Goal: Task Accomplishment & Management: Use online tool/utility

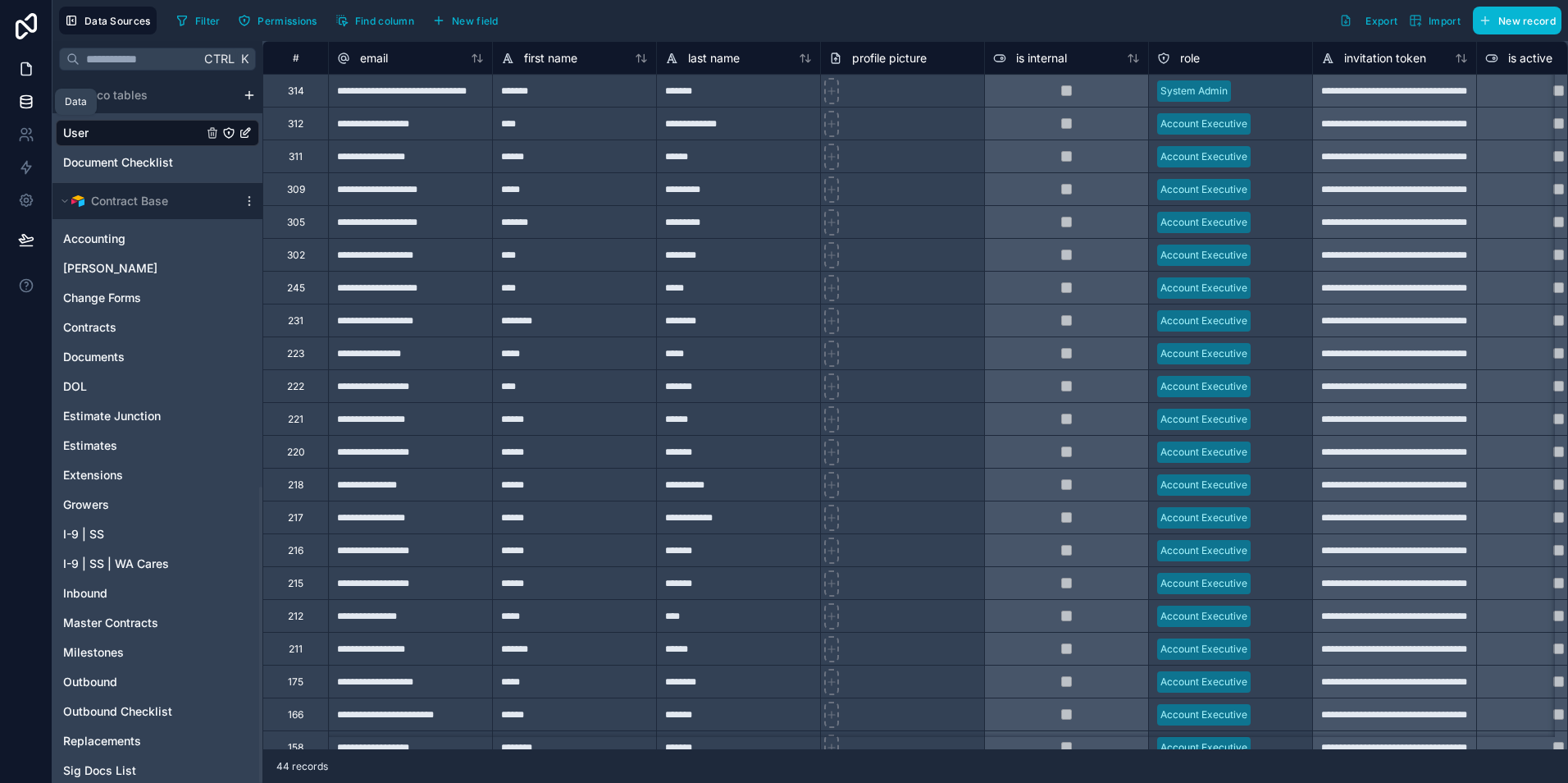
scroll to position [976, 0]
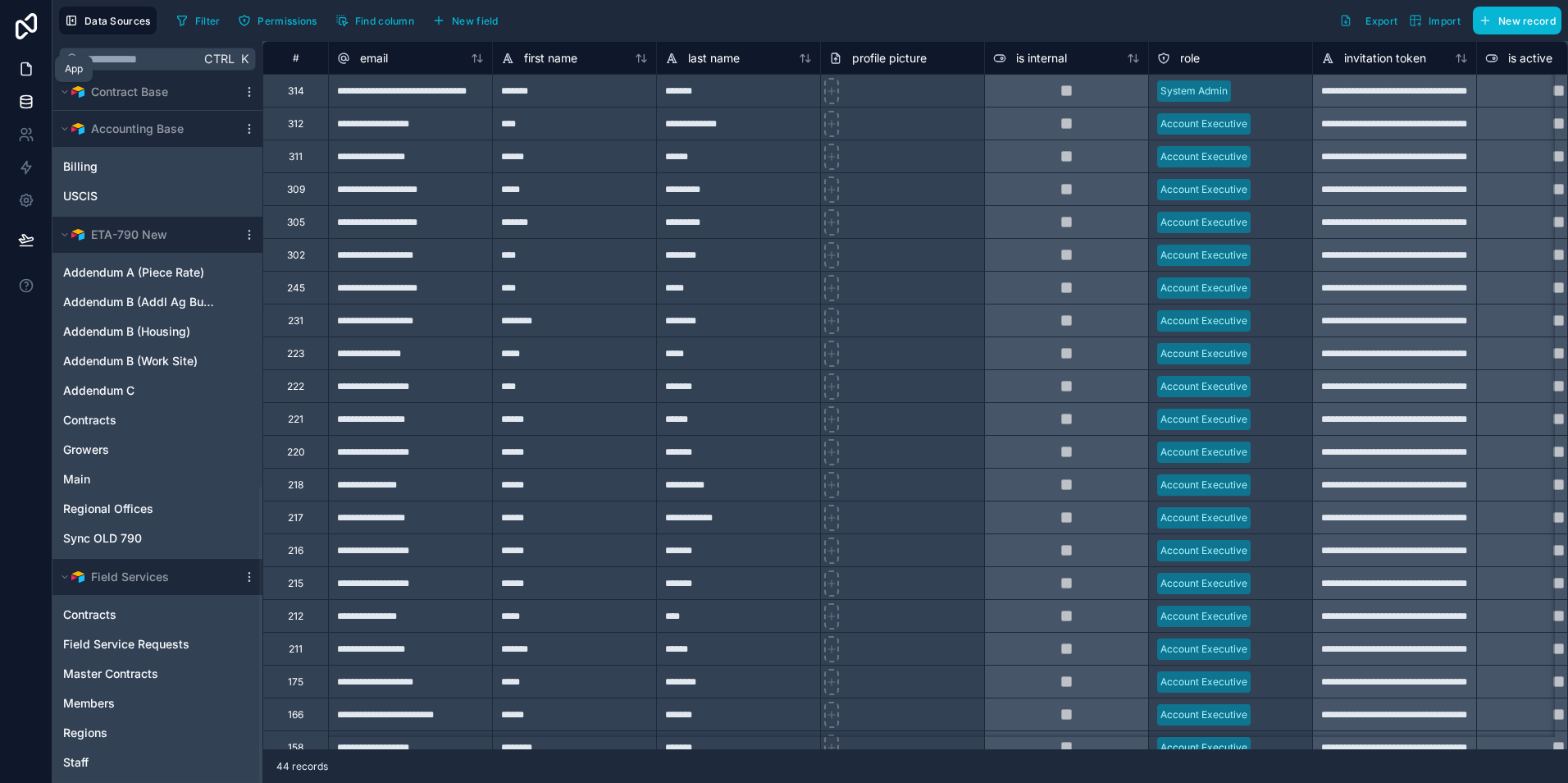
click at [22, 66] on icon at bounding box center [26, 69] width 17 height 17
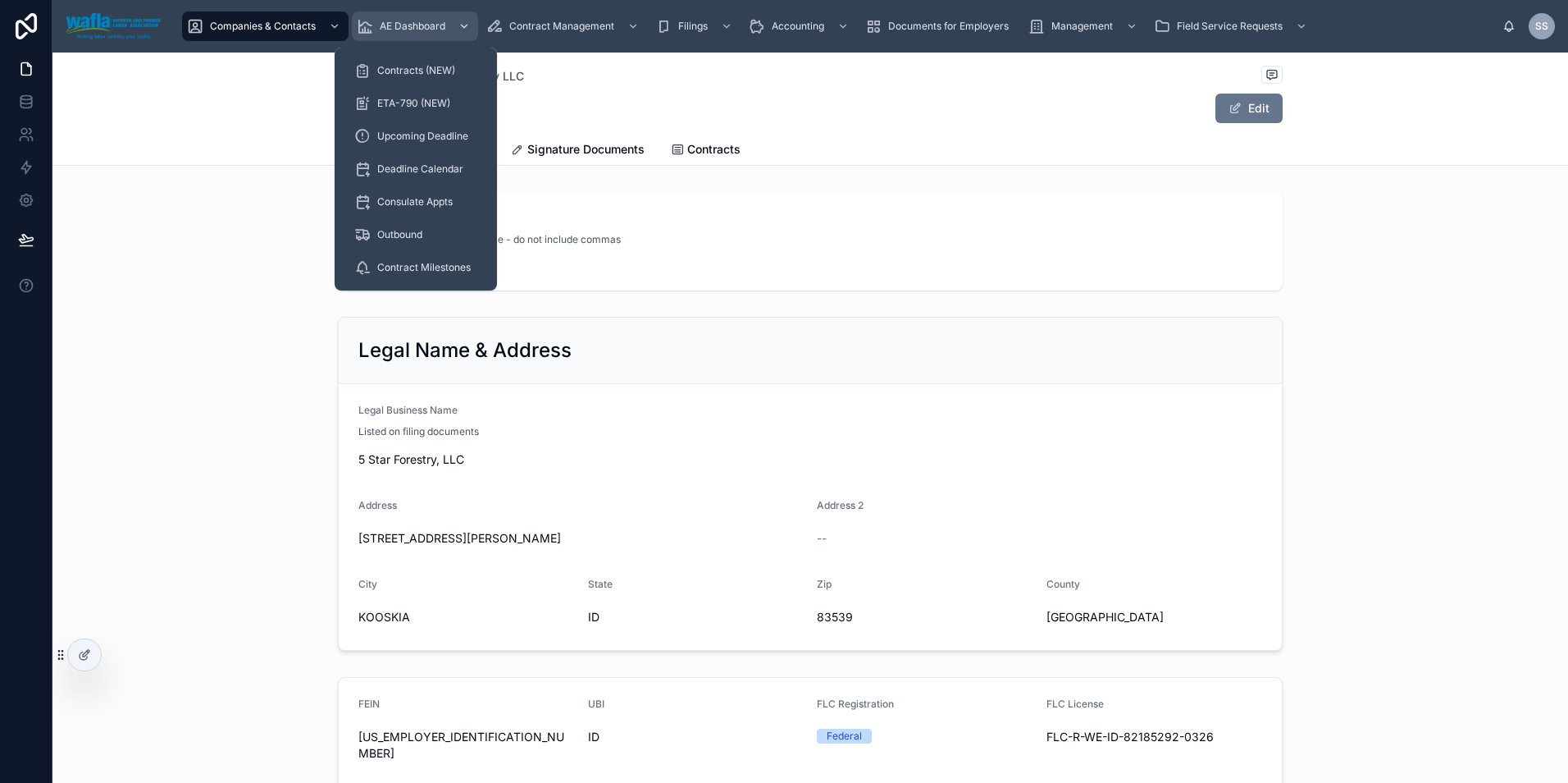
click at [406, 28] on span "AE Dashboard" at bounding box center [413, 26] width 66 height 13
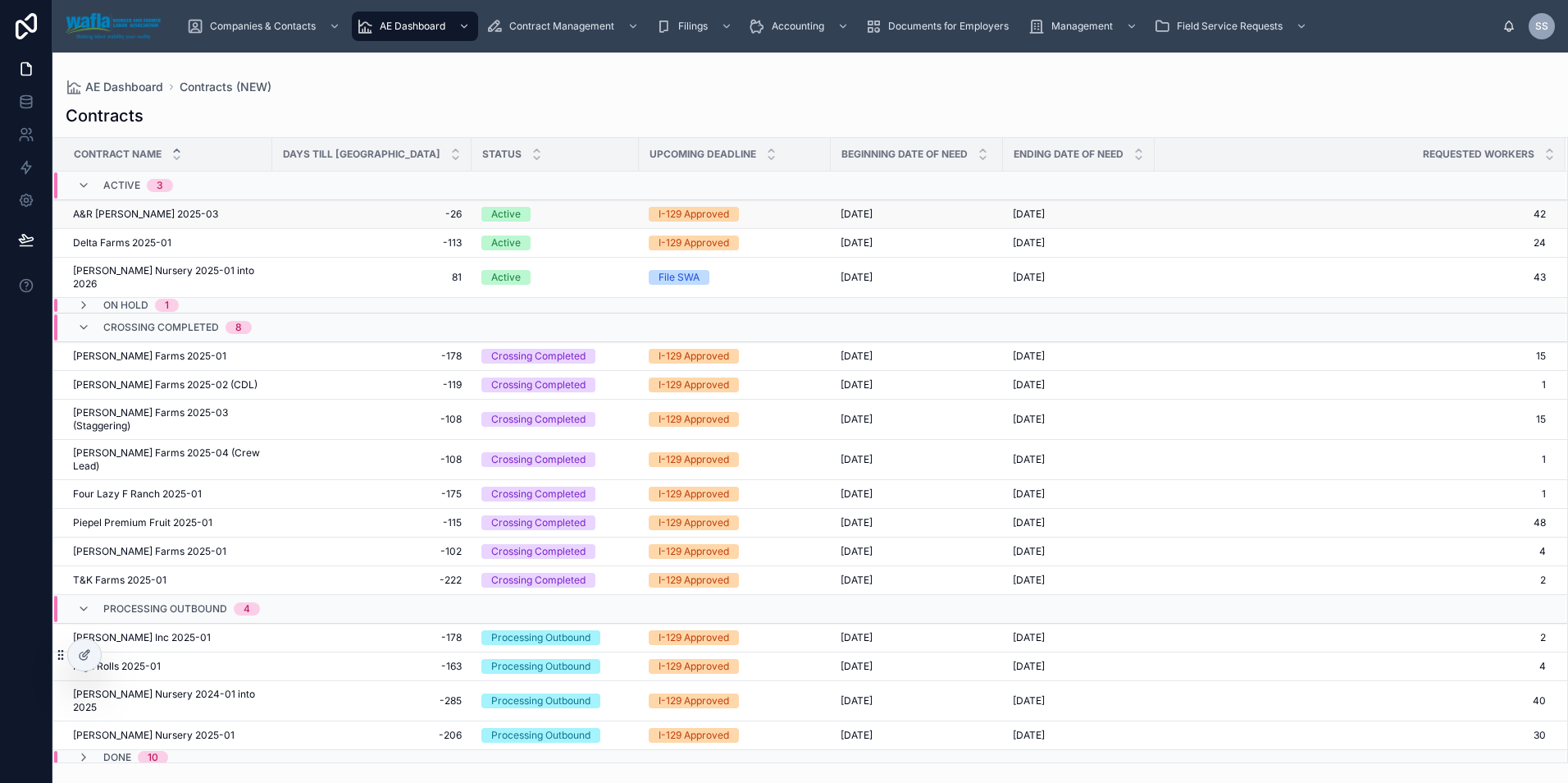
click at [142, 212] on span "A&R [PERSON_NAME] 2025-03" at bounding box center [145, 214] width 145 height 13
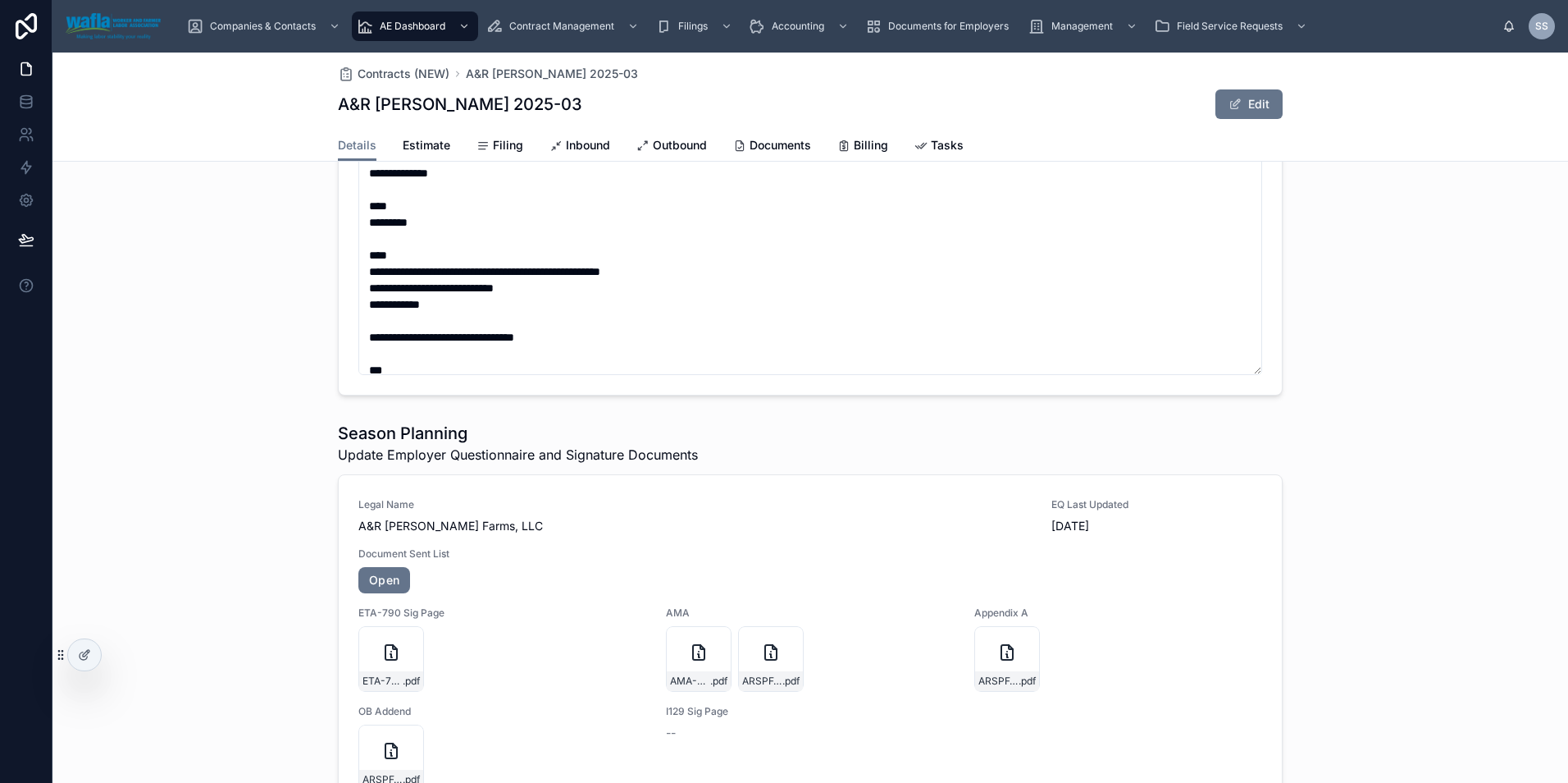
scroll to position [1247, 0]
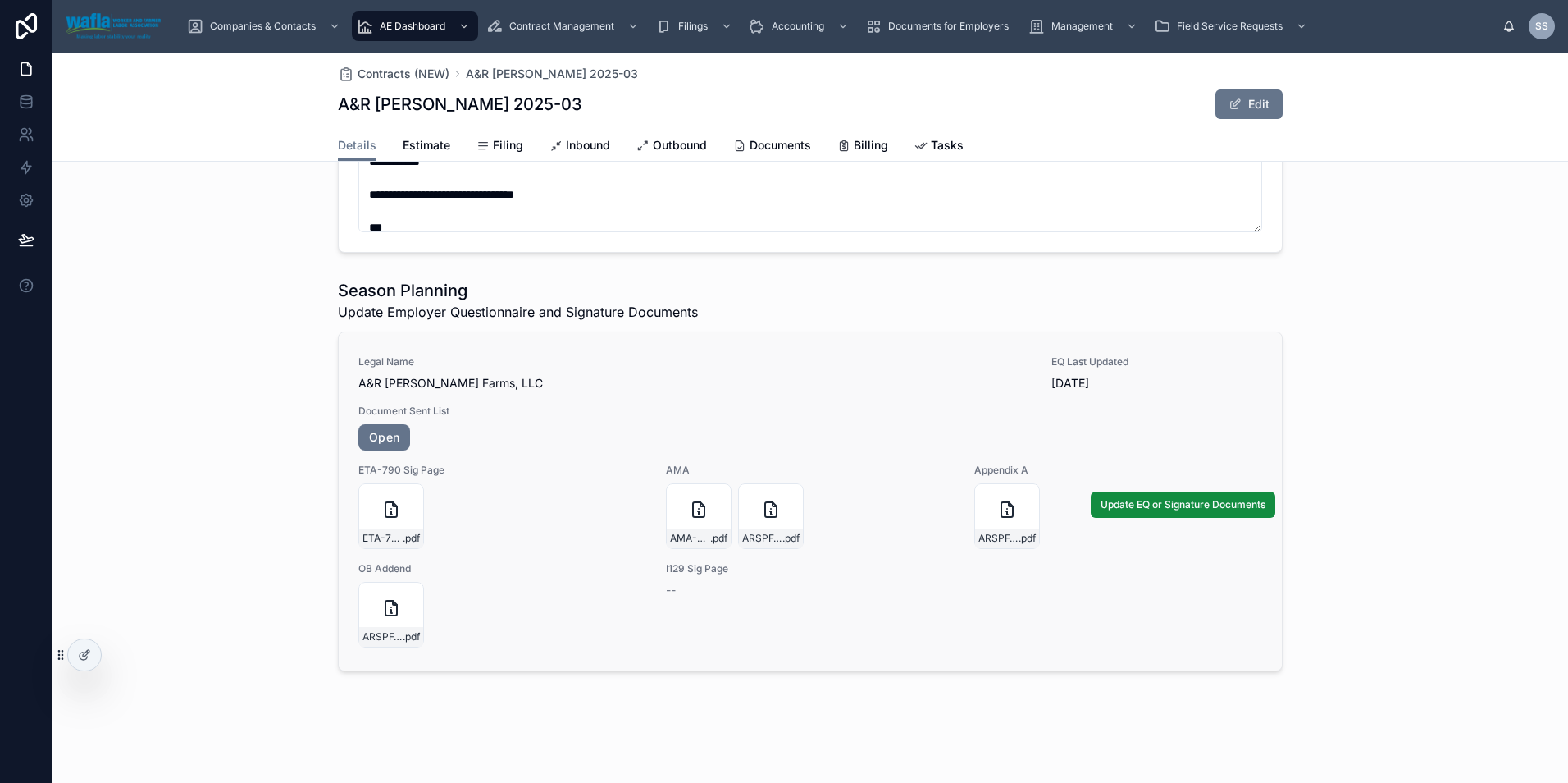
click at [507, 405] on span "Document Sent List" at bounding box center [811, 411] width 904 height 13
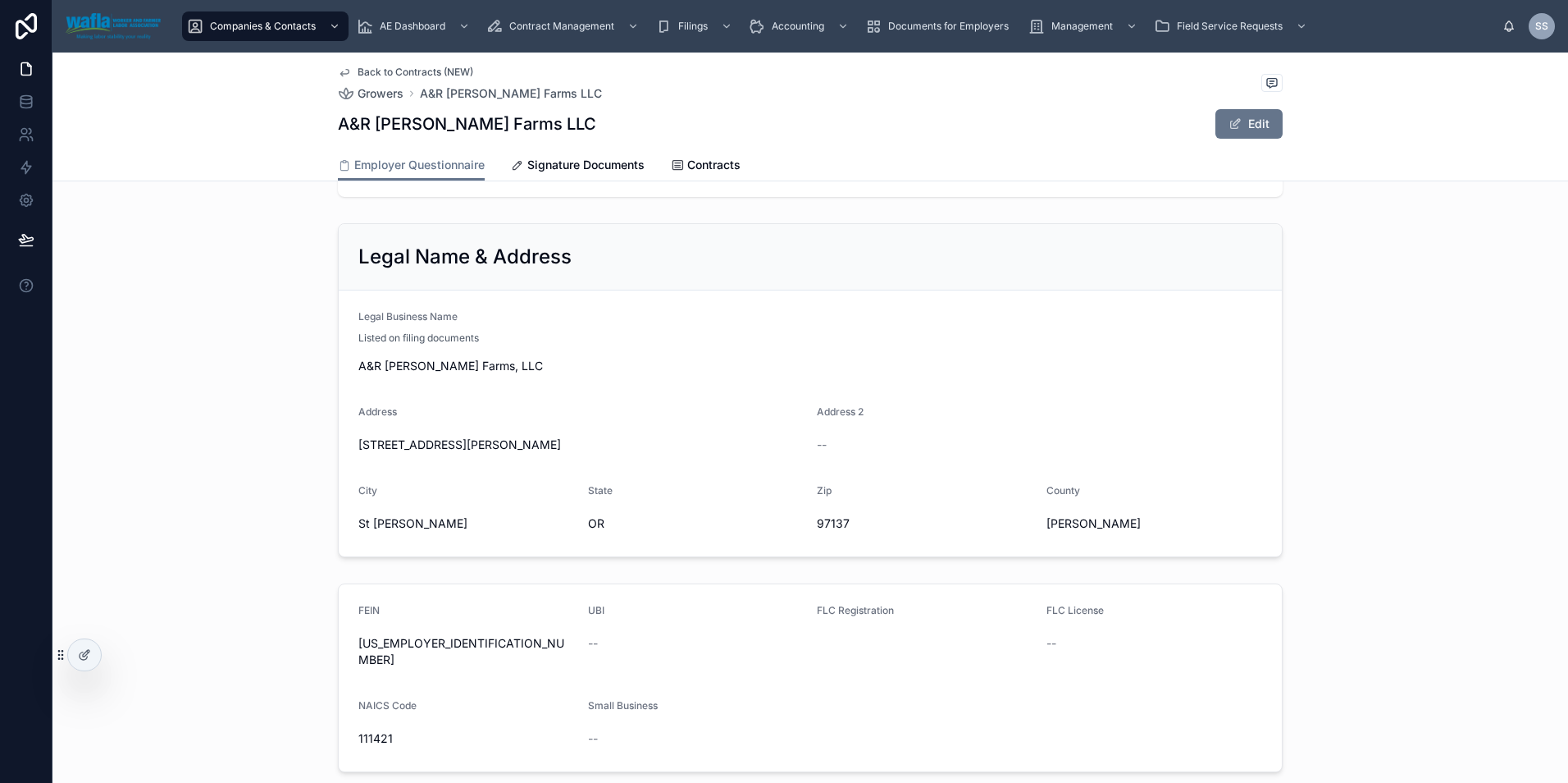
scroll to position [103, 0]
click at [560, 162] on span "Signature Documents" at bounding box center [585, 165] width 117 height 17
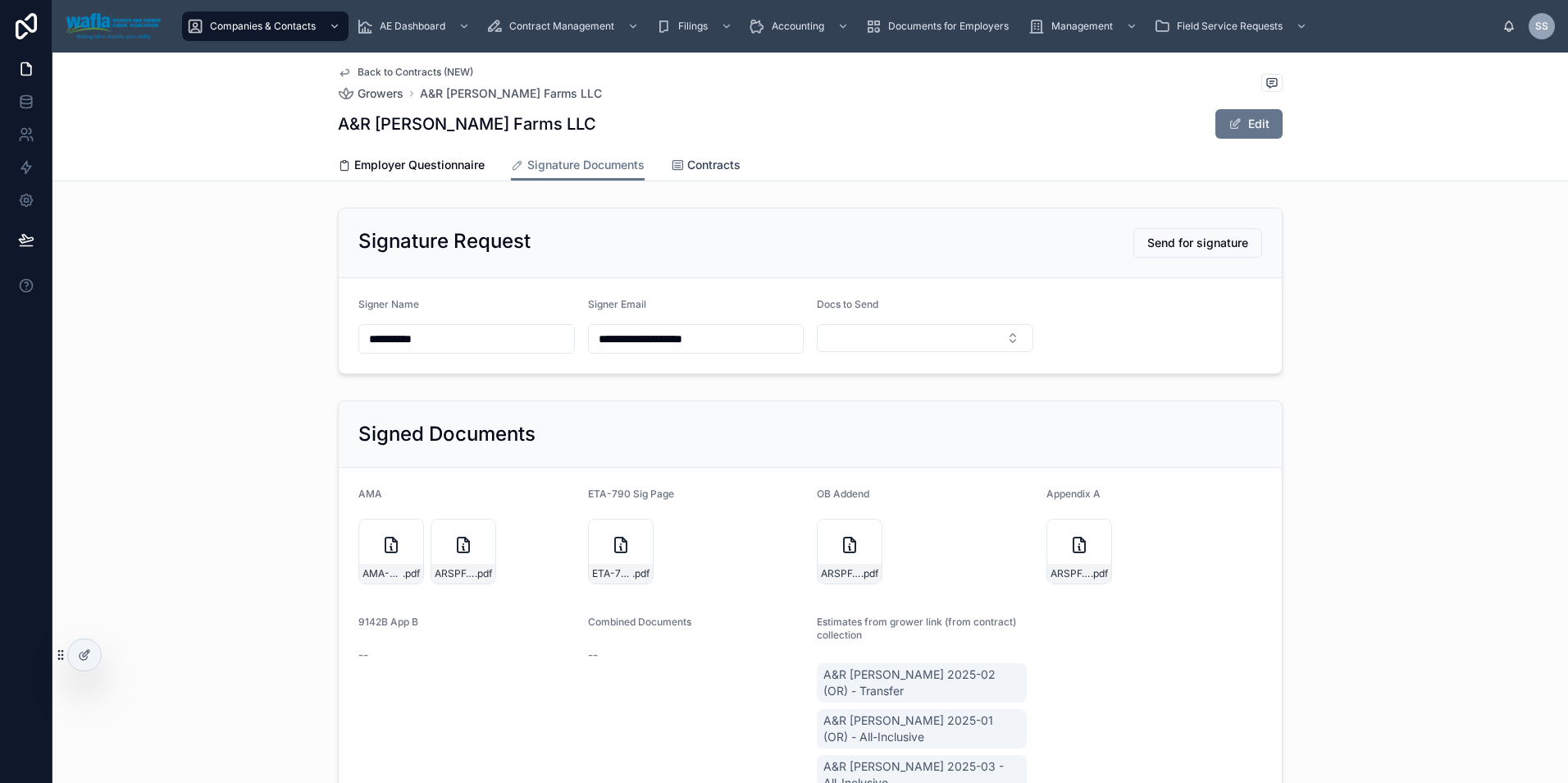
click at [687, 168] on span "Contracts" at bounding box center [713, 165] width 53 height 17
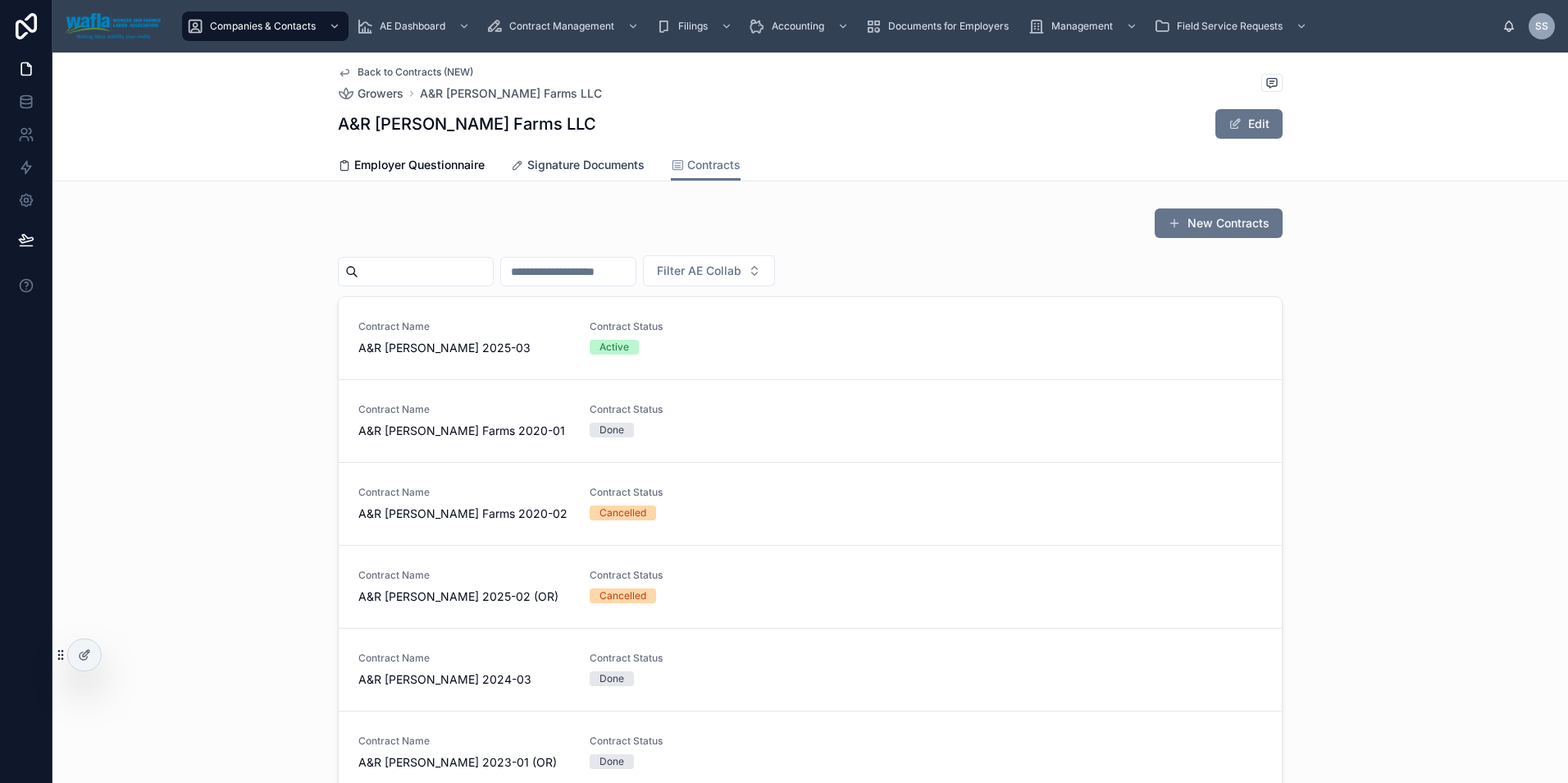
click at [573, 170] on span "Signature Documents" at bounding box center [585, 165] width 117 height 17
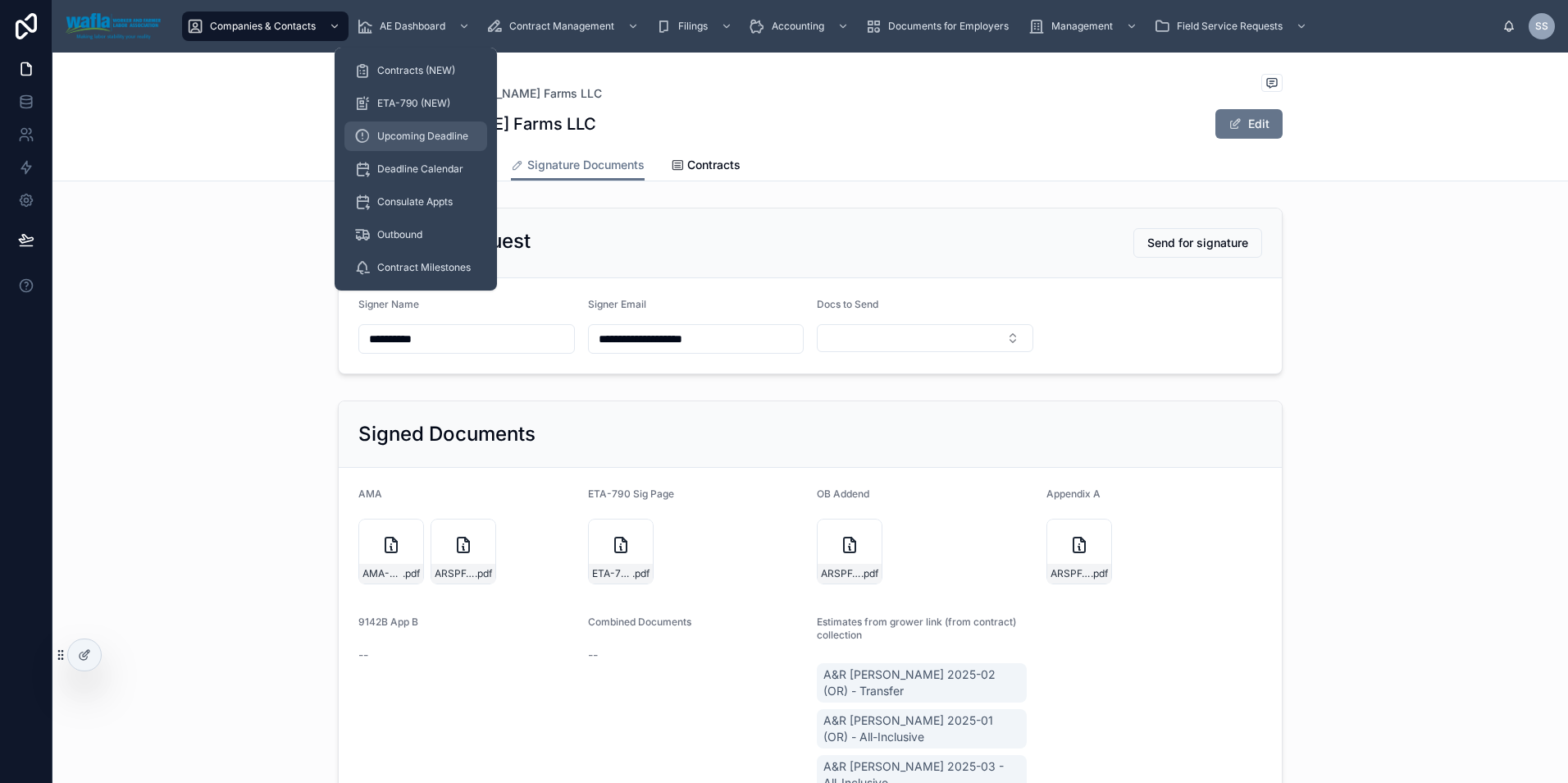
click at [412, 141] on span "Upcoming Deadline" at bounding box center [422, 136] width 91 height 13
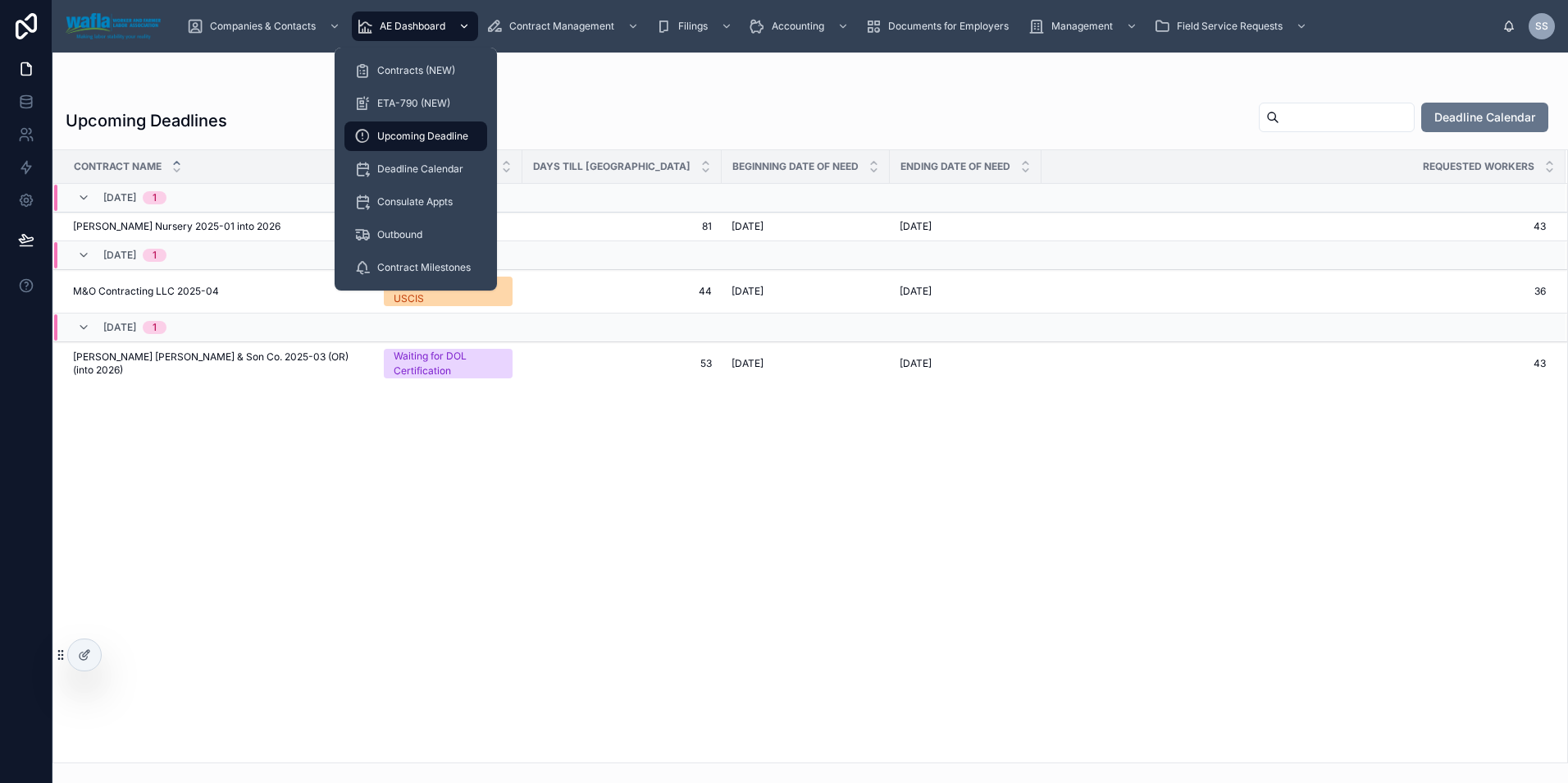
click at [409, 25] on span "AE Dashboard" at bounding box center [413, 26] width 66 height 13
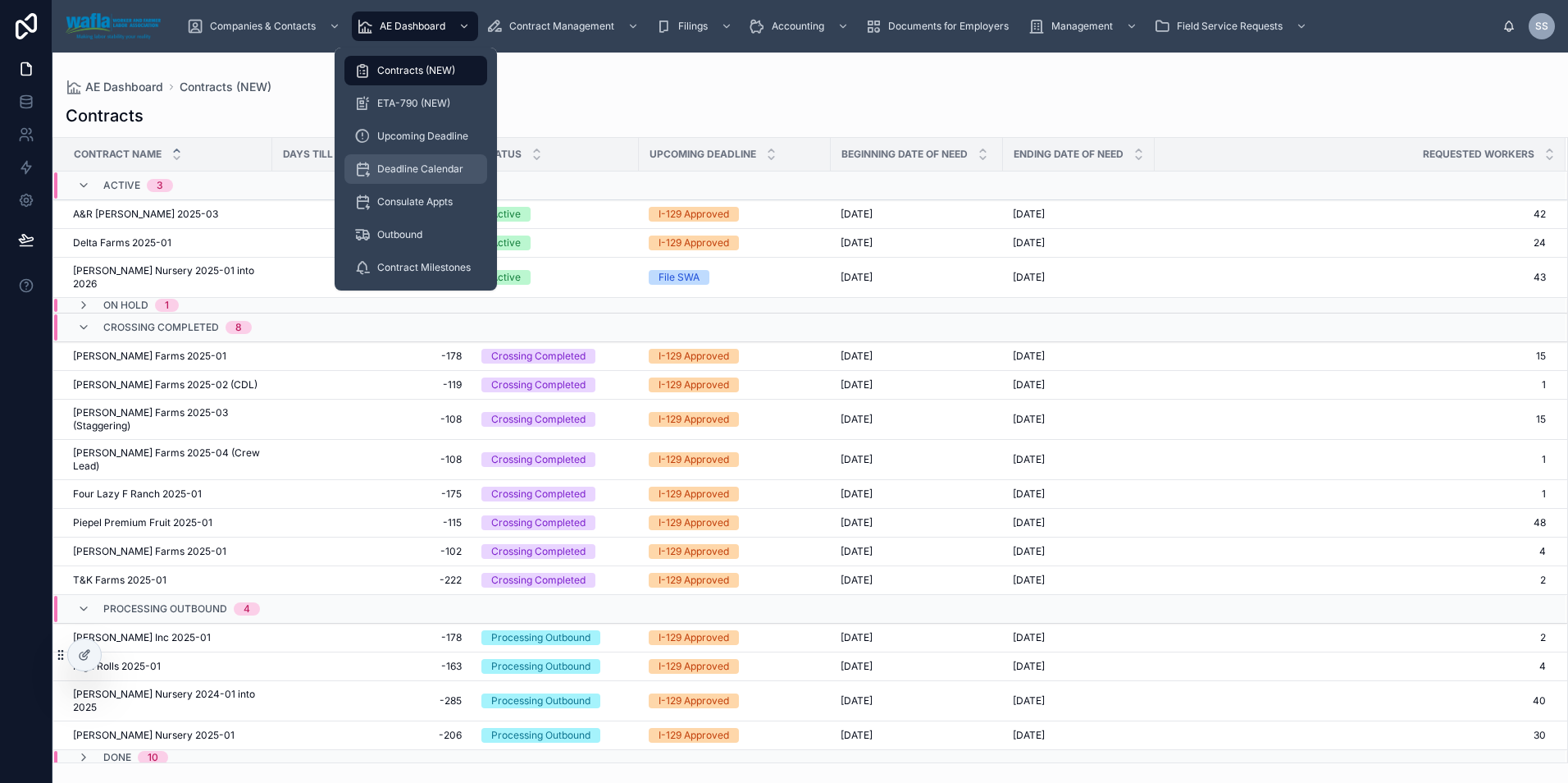
click at [395, 164] on span "Deadline Calendar" at bounding box center [420, 169] width 86 height 13
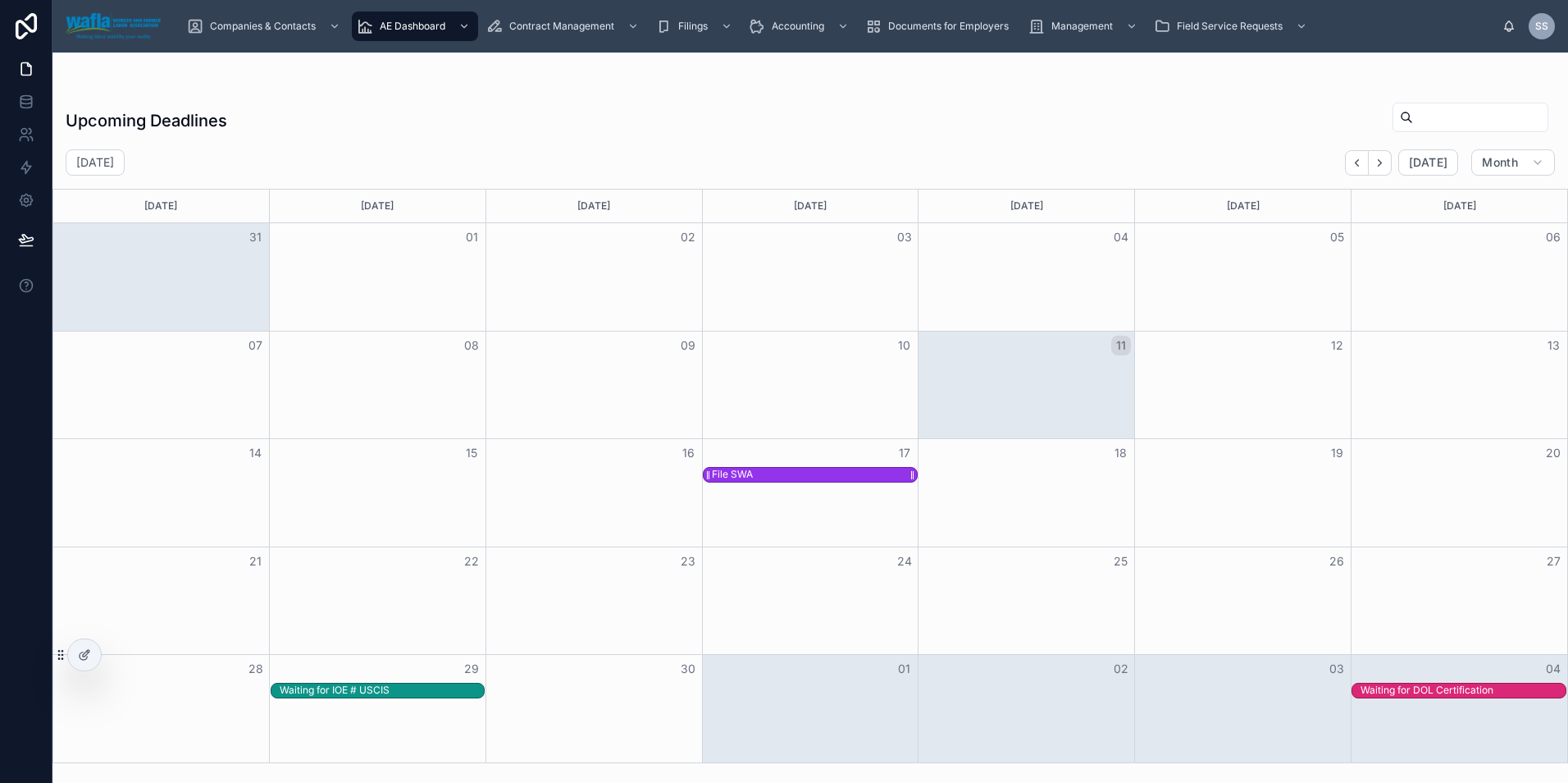
click at [845, 476] on div "File SWA" at bounding box center [814, 474] width 205 height 14
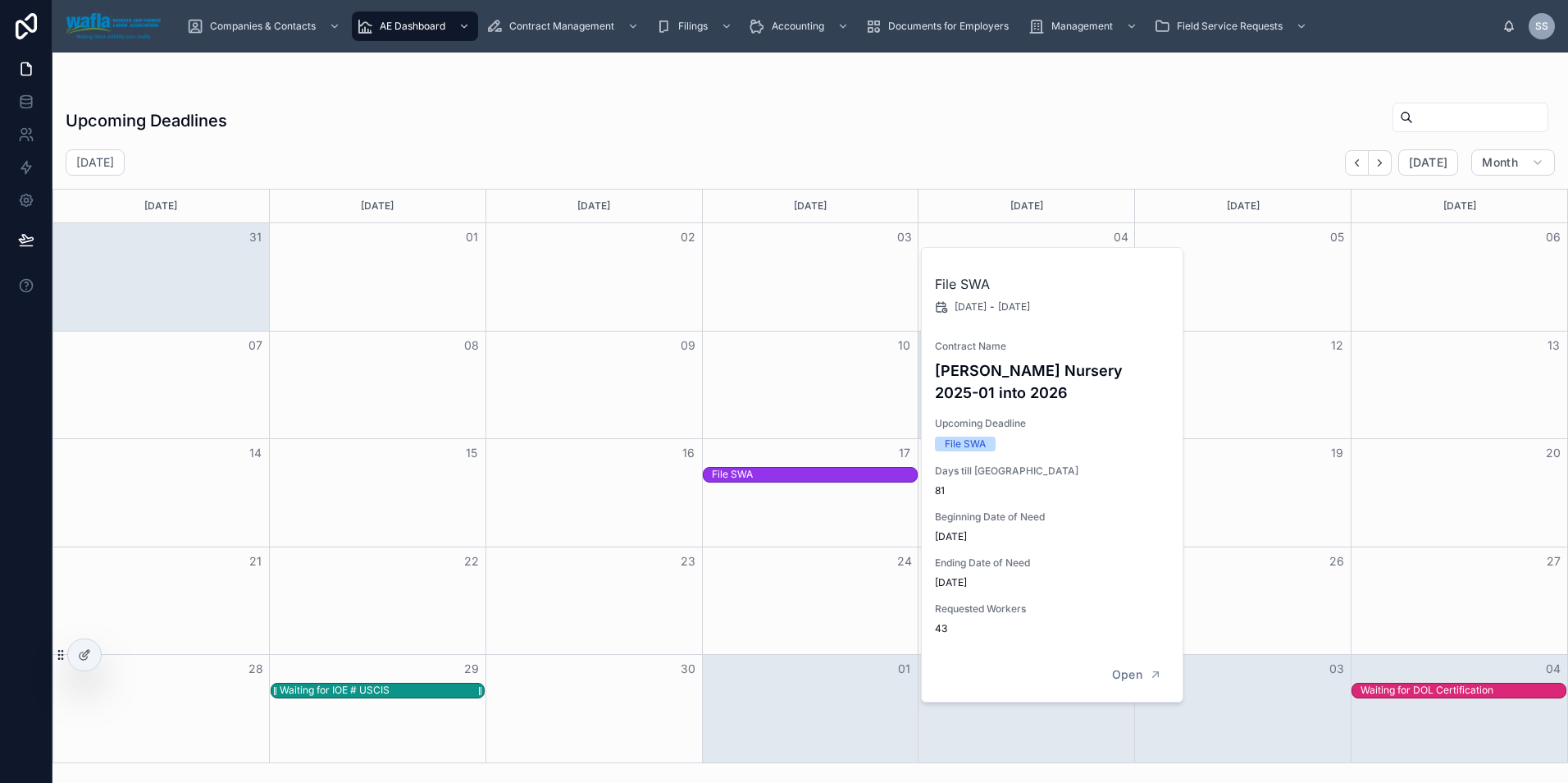
click at [405, 694] on div "Waiting for IOE # USCIS" at bounding box center [382, 690] width 205 height 14
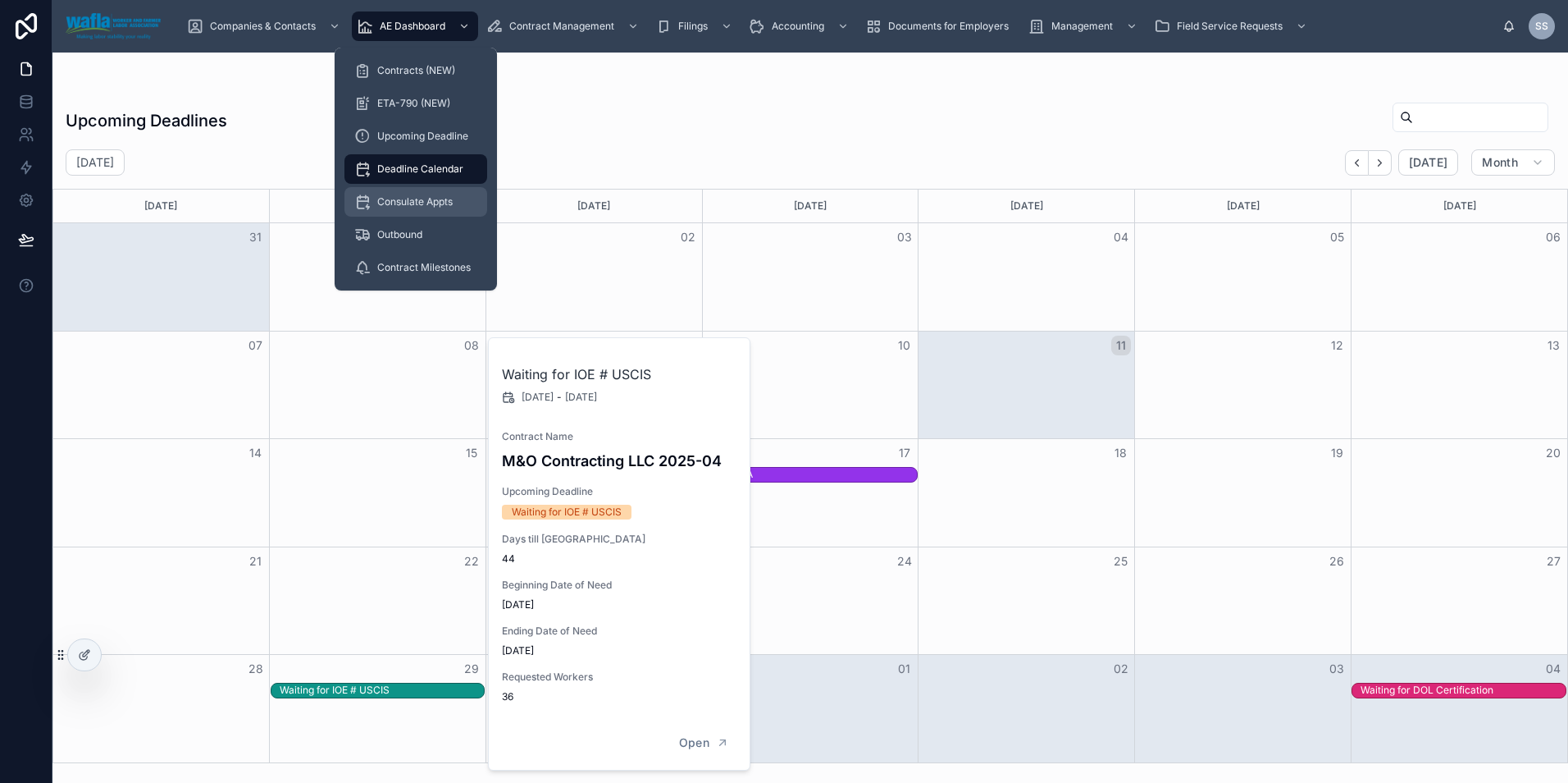
click at [424, 193] on div "Consulate Appts" at bounding box center [416, 202] width 123 height 26
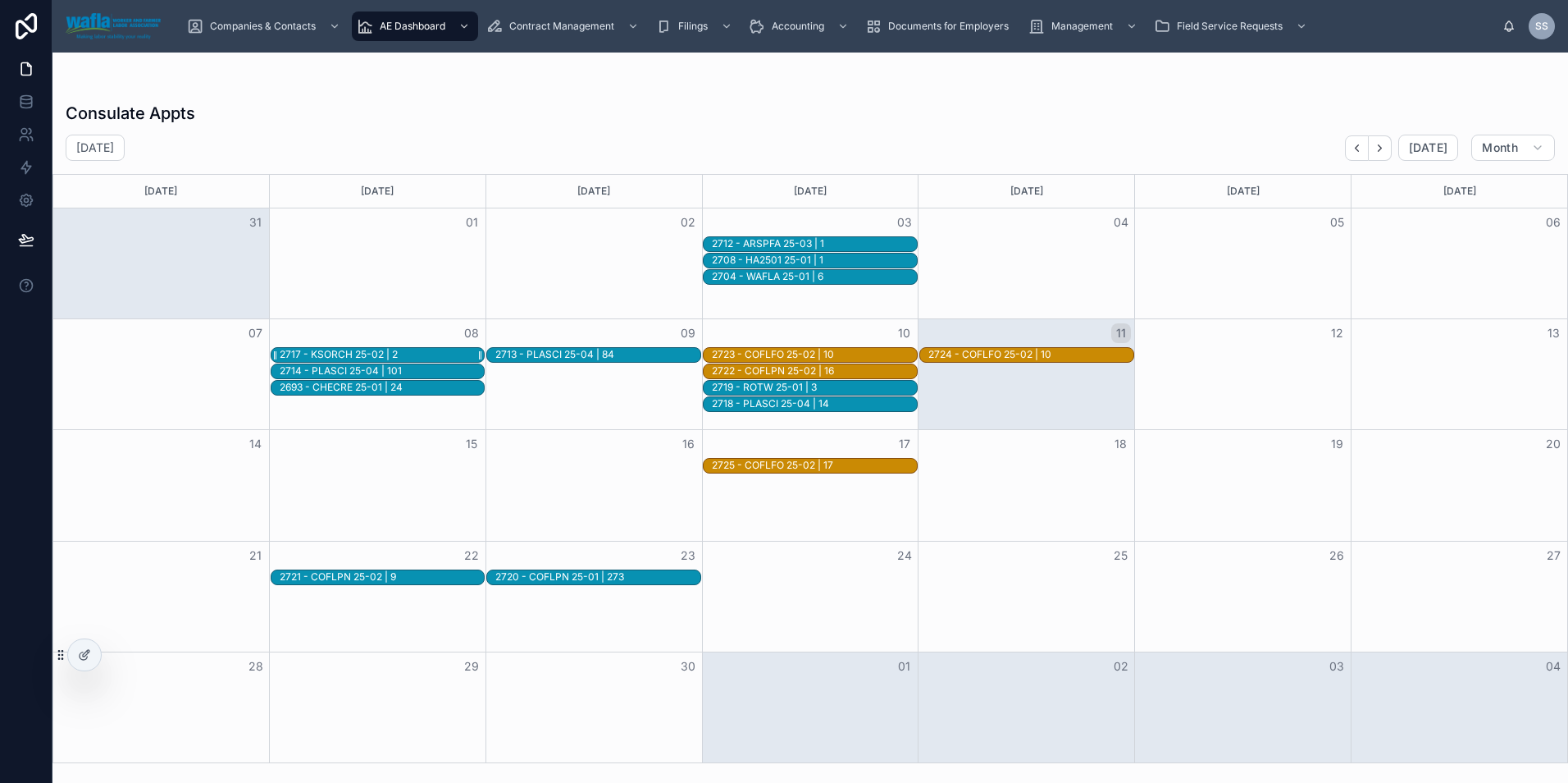
click at [374, 351] on div "2717 - KSORCH 25-02 | 2" at bounding box center [339, 355] width 118 height 13
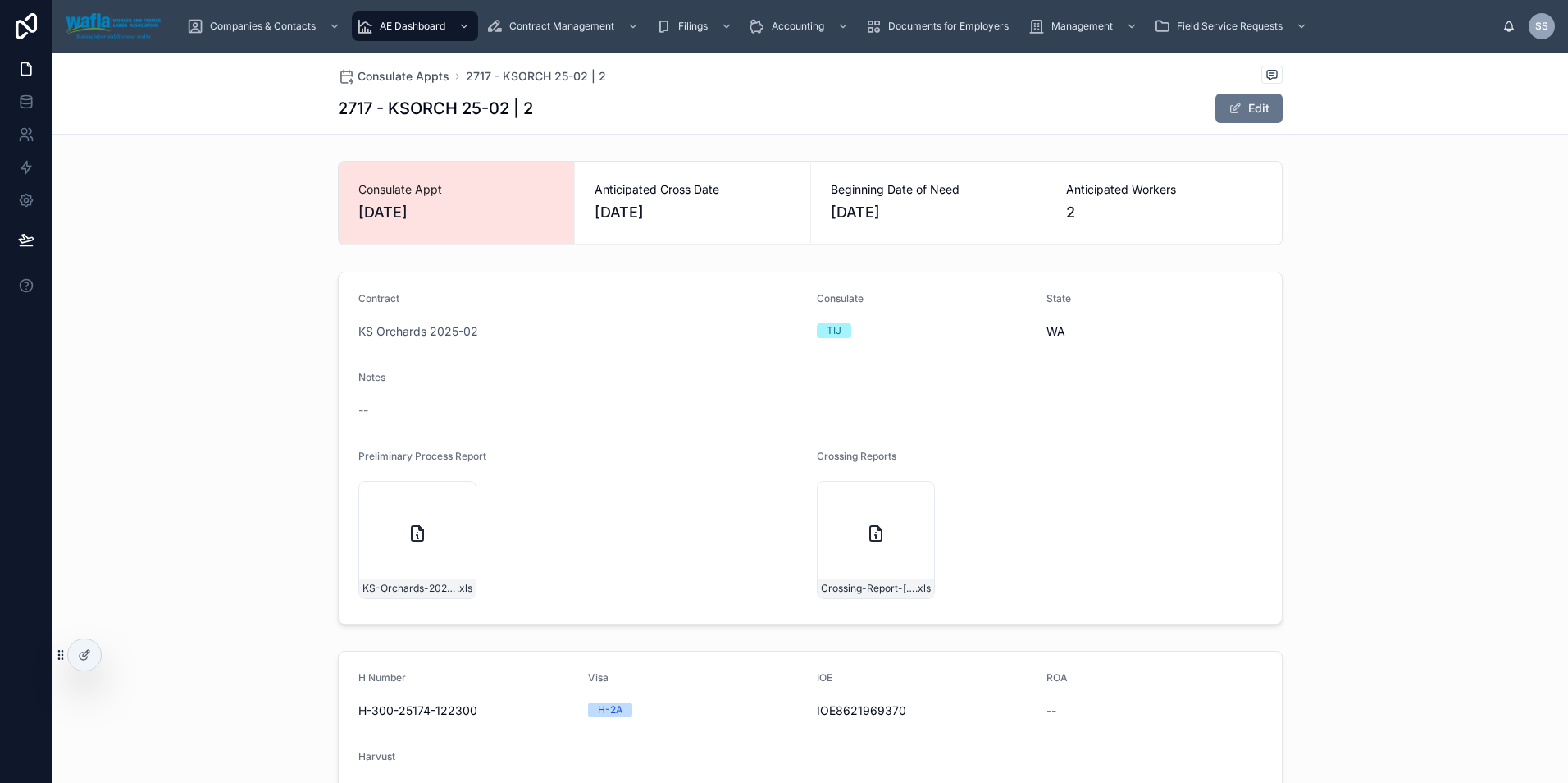
scroll to position [27, 0]
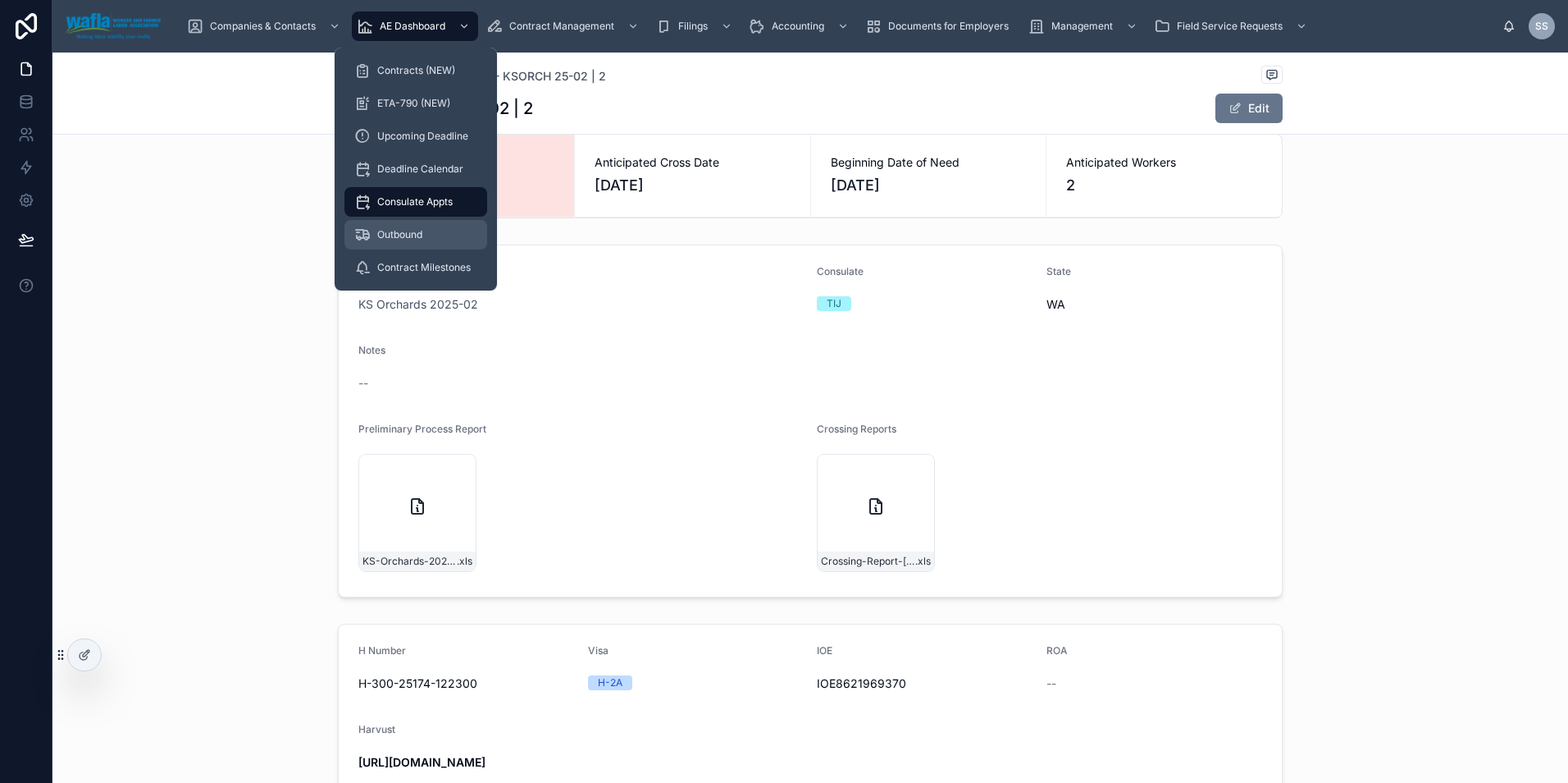
drag, startPoint x: 397, startPoint y: 235, endPoint x: 387, endPoint y: 236, distance: 10.0
click at [397, 235] on span "Outbound" at bounding box center [400, 235] width 45 height 13
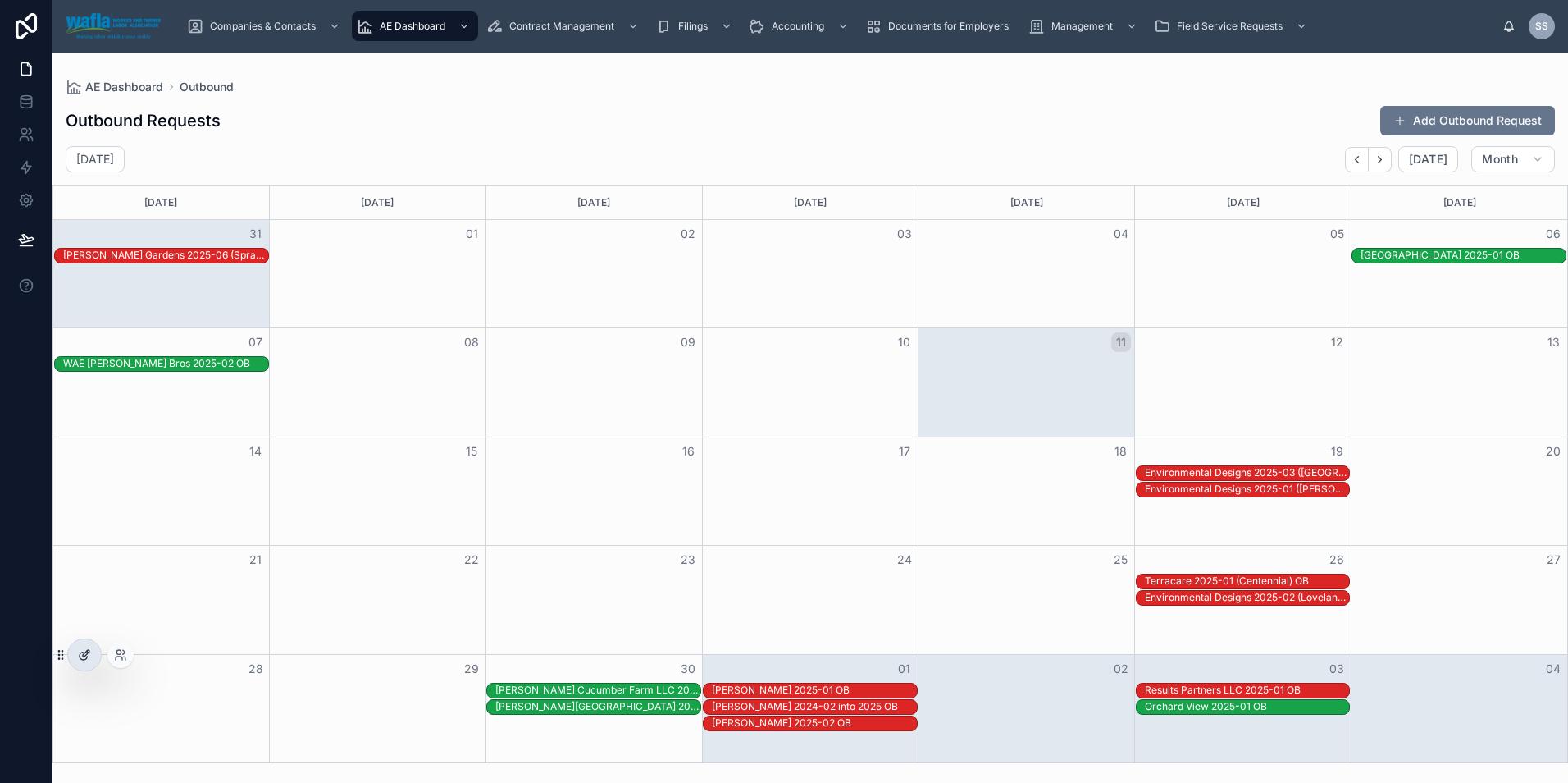
click at [73, 653] on div at bounding box center [84, 655] width 33 height 31
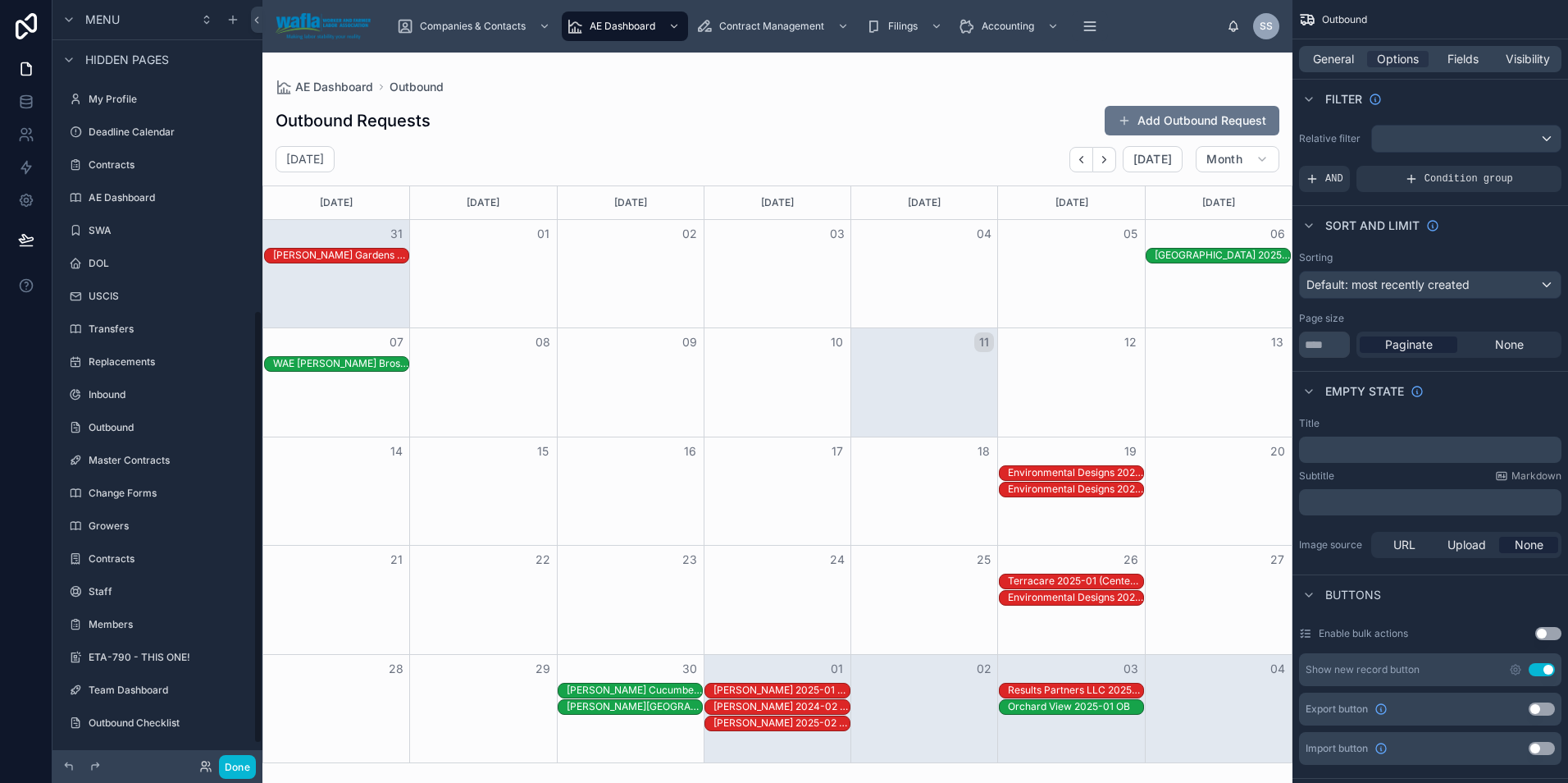
scroll to position [581, 0]
click at [145, 630] on div "ETA-790 - THIS ONE!" at bounding box center [157, 623] width 138 height 20
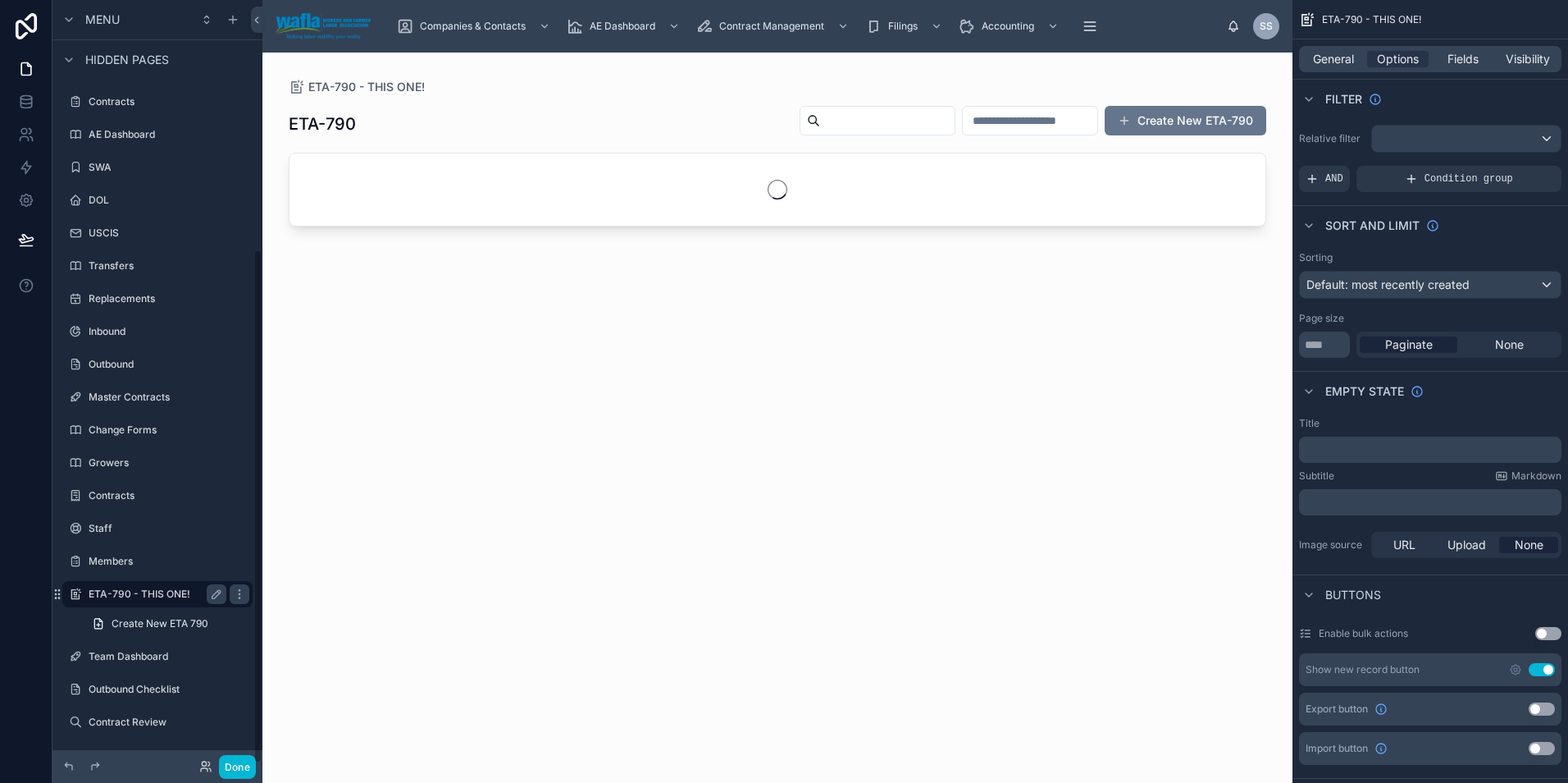
scroll to position [369, 0]
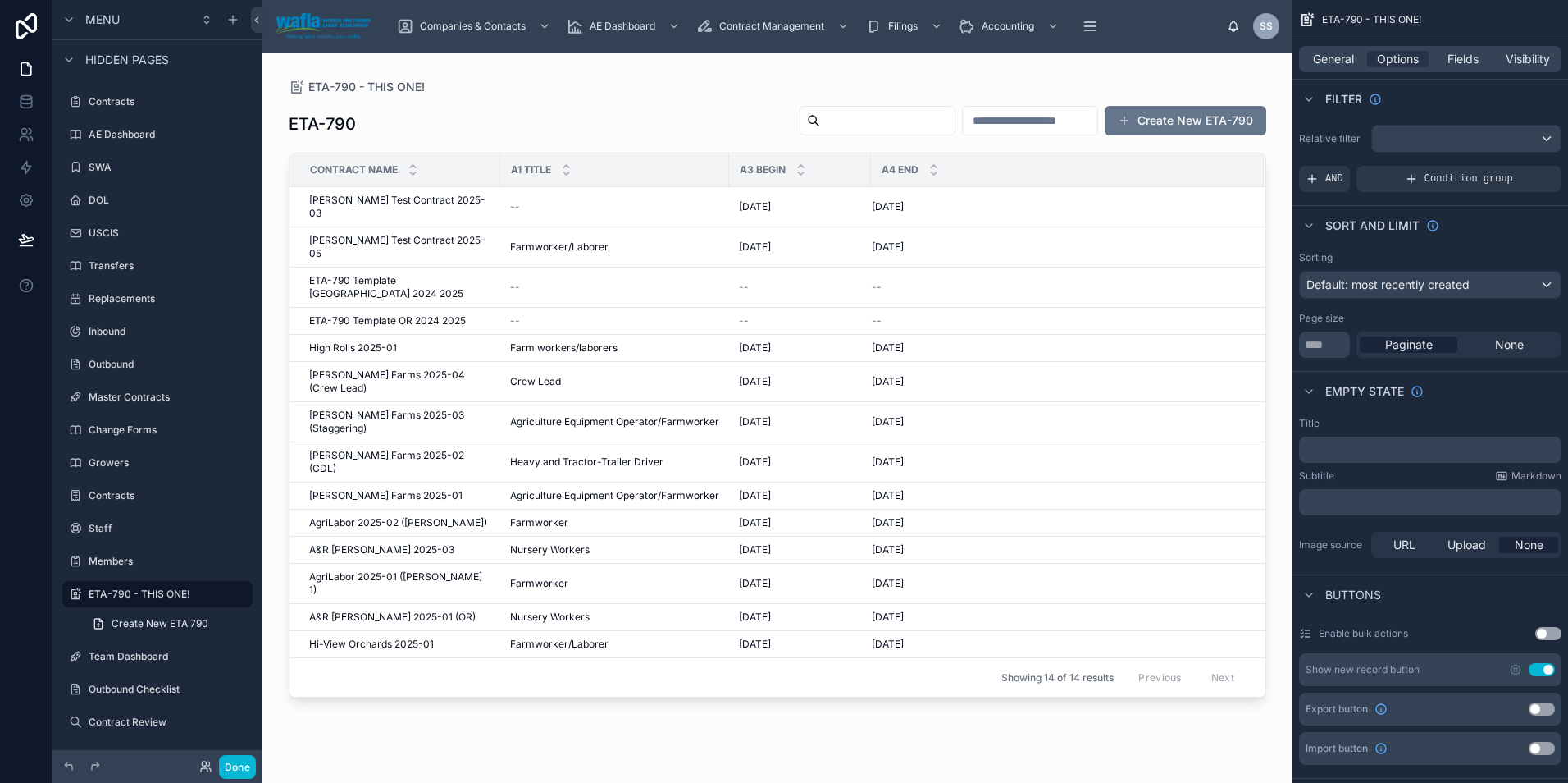
click at [369, 198] on div at bounding box center [777, 407] width 1030 height 711
click at [376, 206] on span "[PERSON_NAME] Test Contract 2025-03" at bounding box center [400, 207] width 182 height 26
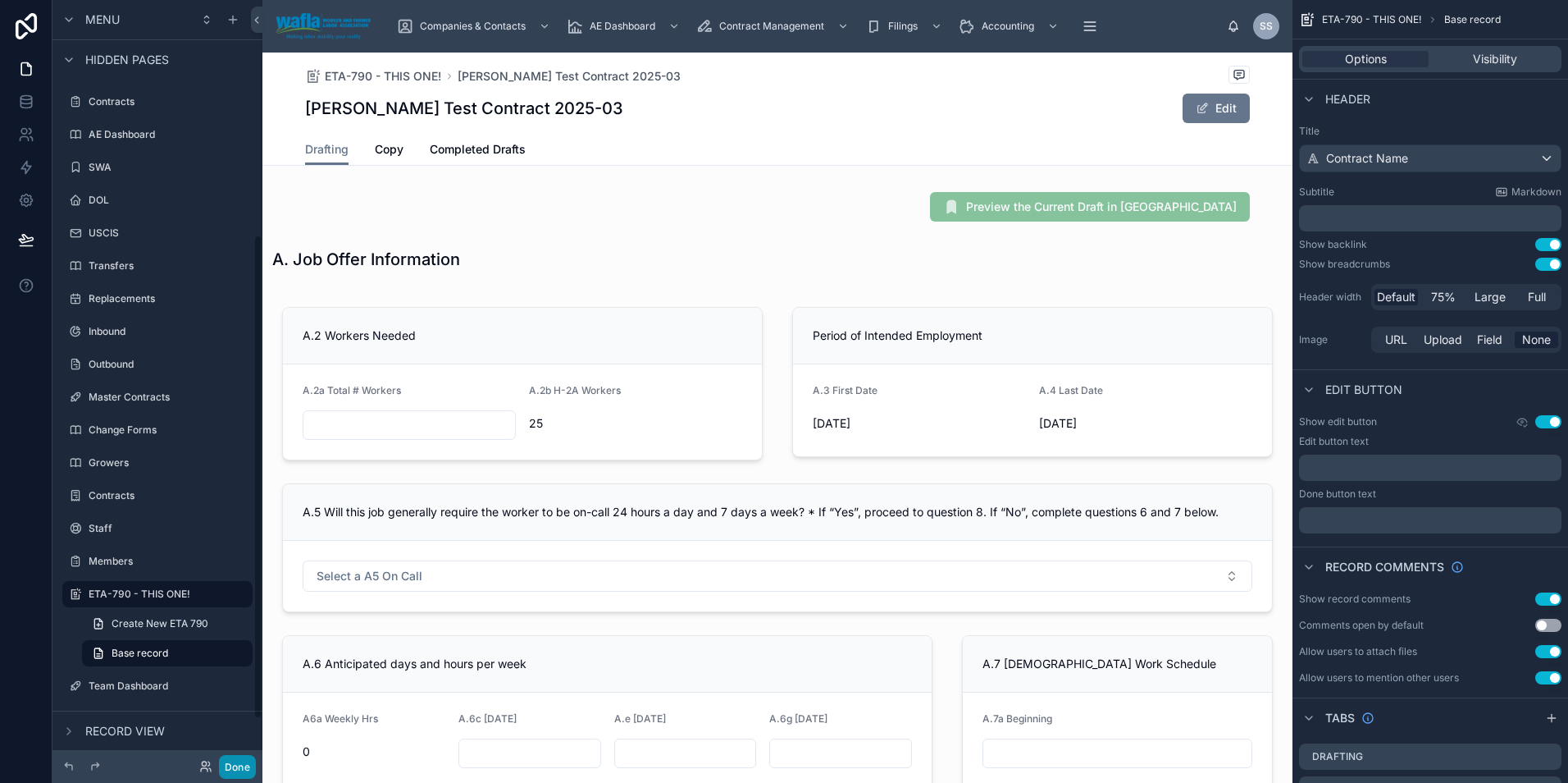
click at [240, 774] on button "Done" at bounding box center [237, 766] width 37 height 23
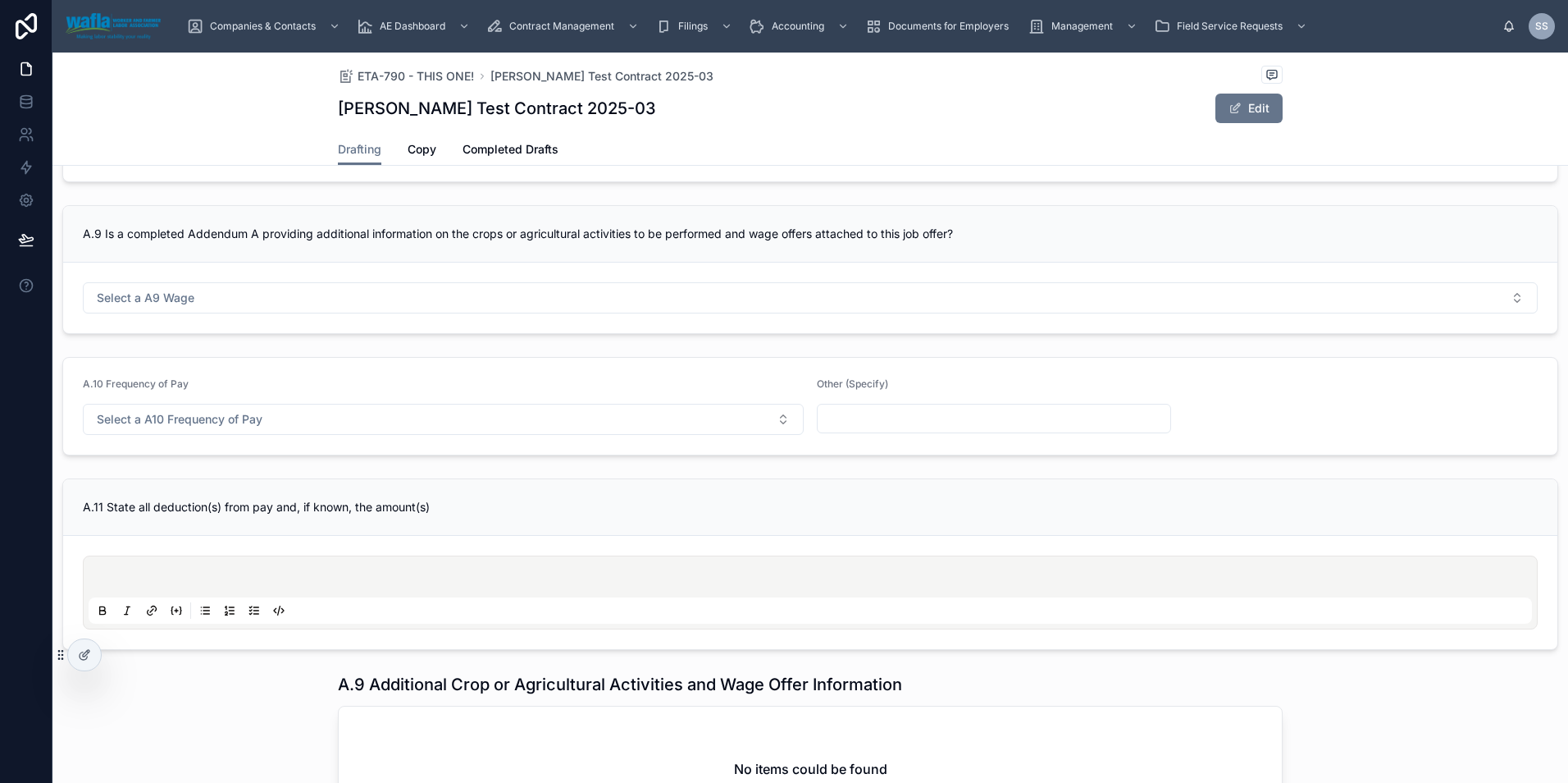
scroll to position [1079, 0]
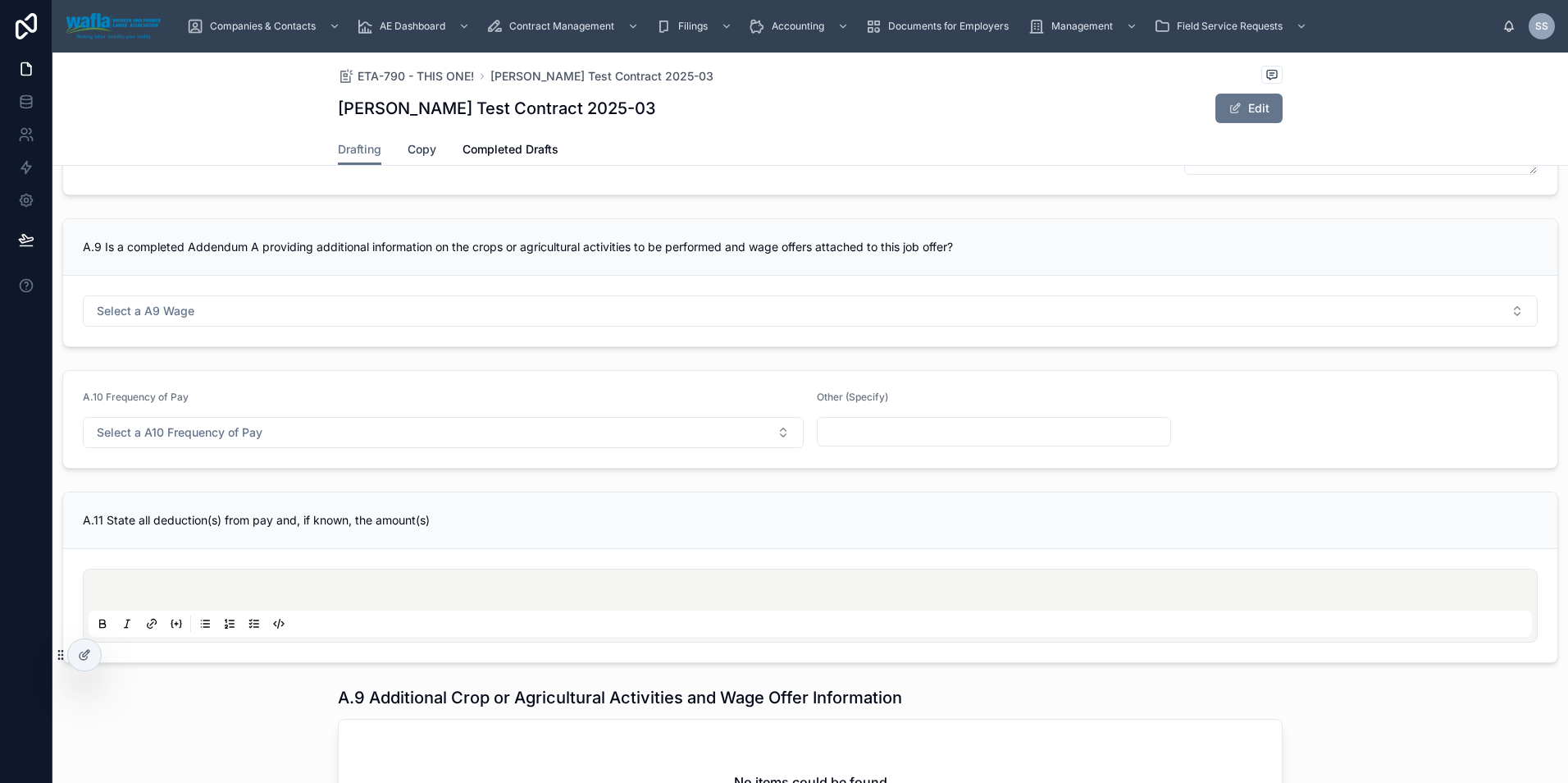
click at [408, 149] on span "Copy" at bounding box center [421, 150] width 29 height 17
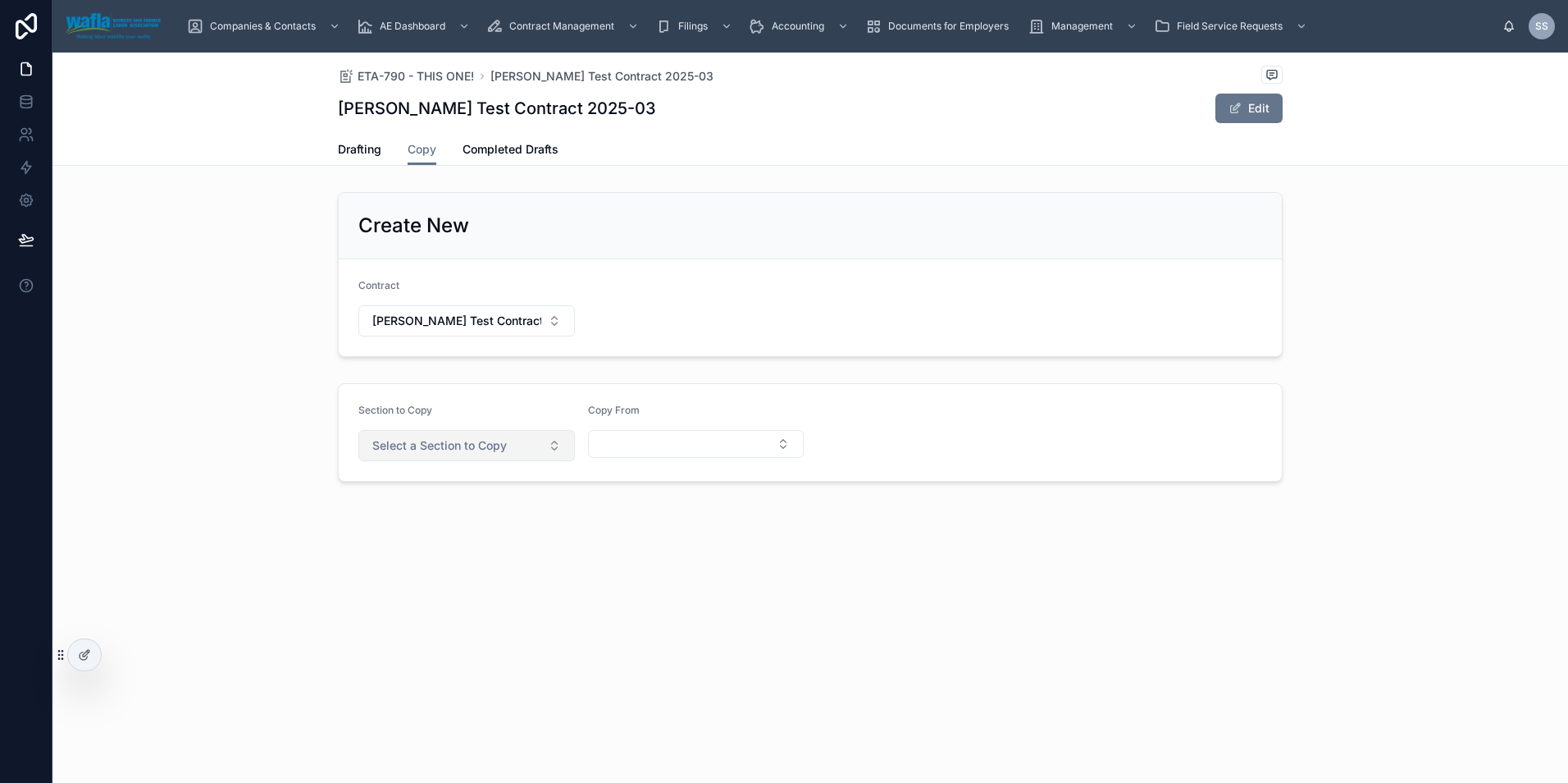
click at [492, 441] on span "Select a Section to Copy" at bounding box center [440, 446] width 135 height 17
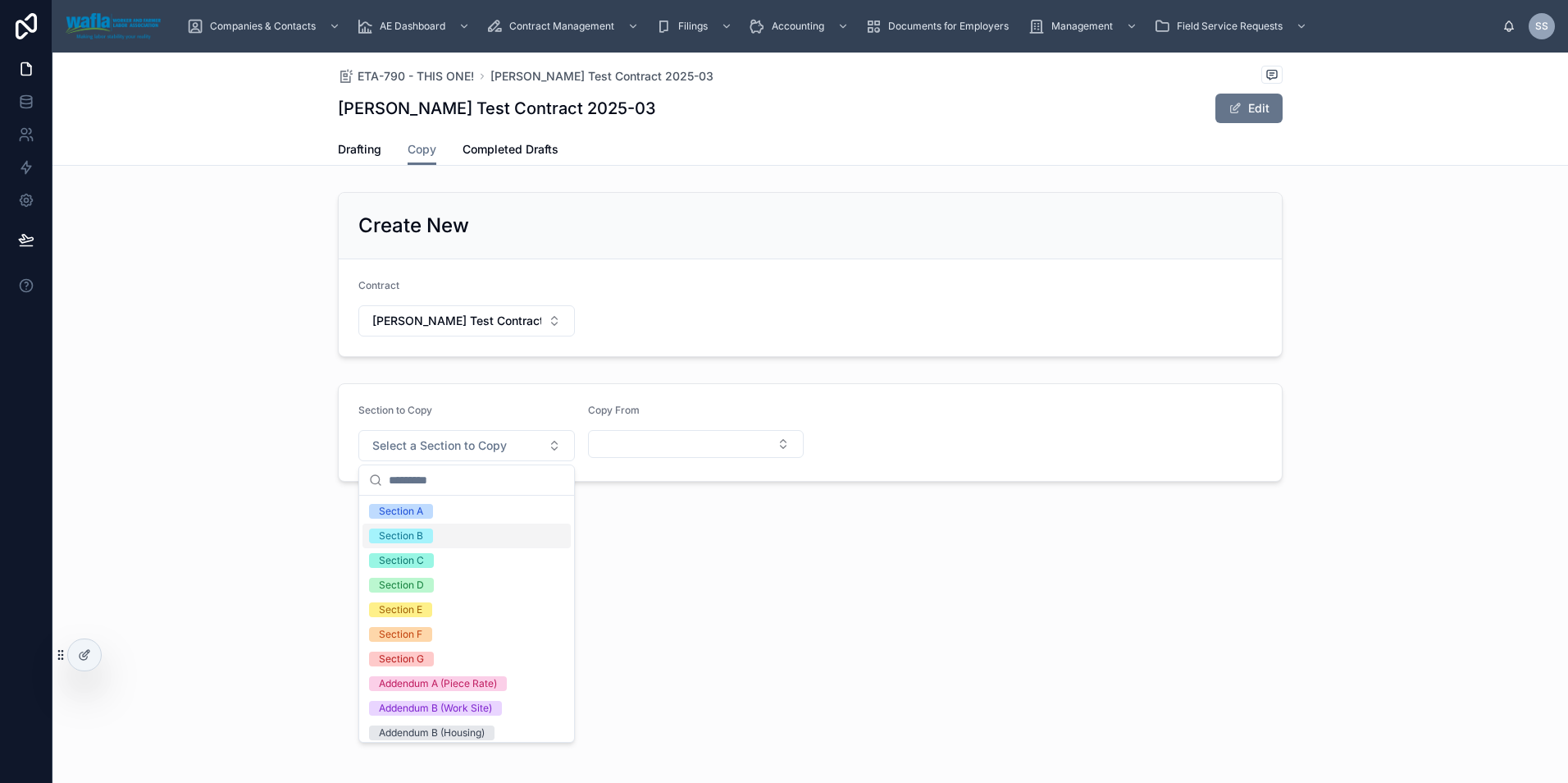
click at [476, 533] on div "Section B" at bounding box center [466, 536] width 209 height 24
click at [464, 602] on div "Section E" at bounding box center [466, 610] width 209 height 24
click at [463, 583] on div "Section D" at bounding box center [466, 585] width 209 height 24
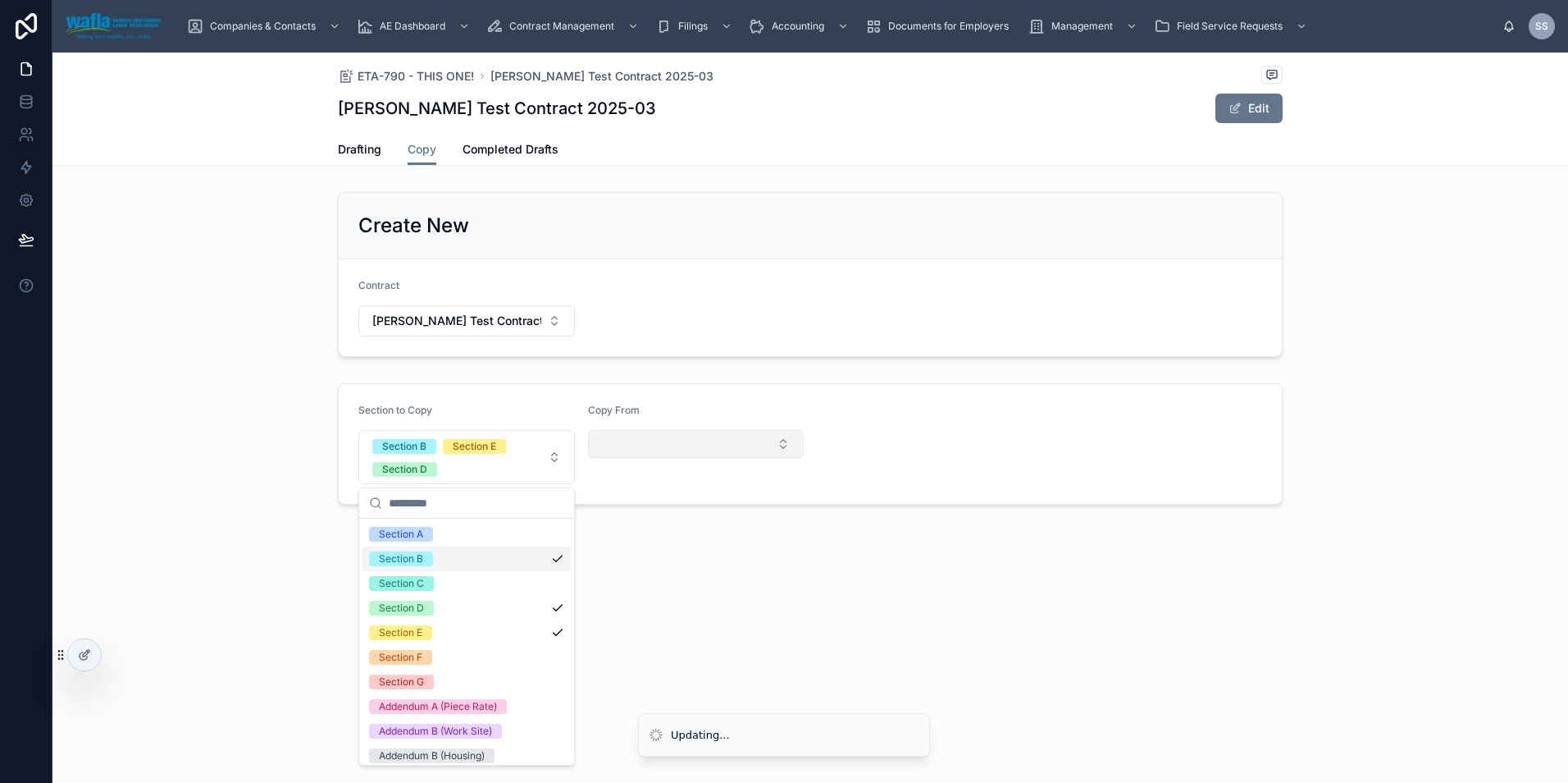
click at [670, 441] on button "Select Button" at bounding box center [696, 444] width 216 height 28
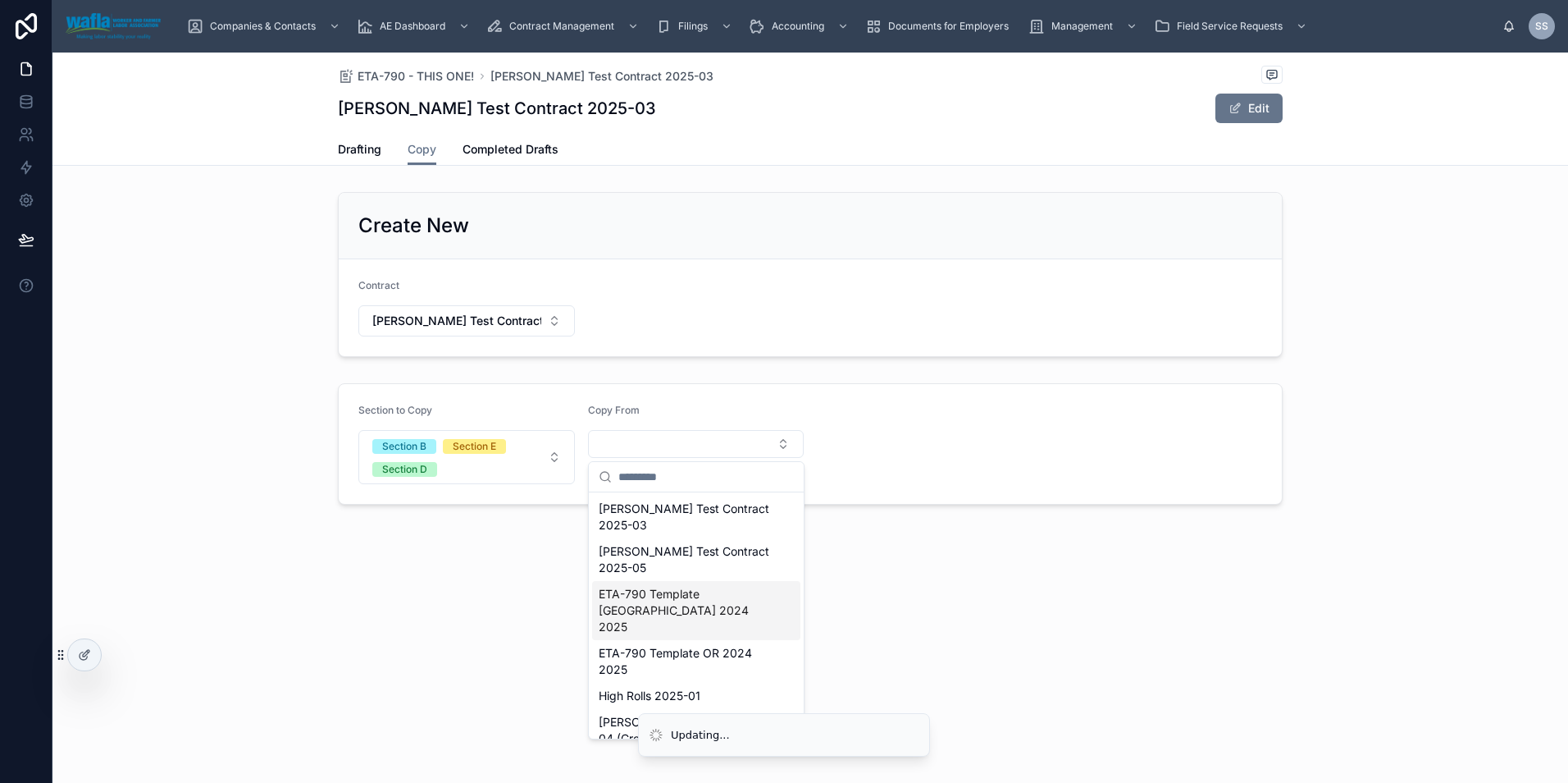
click at [681, 586] on span "ETA-790 Template [GEOGRAPHIC_DATA] 2024 2025" at bounding box center [687, 611] width 176 height 50
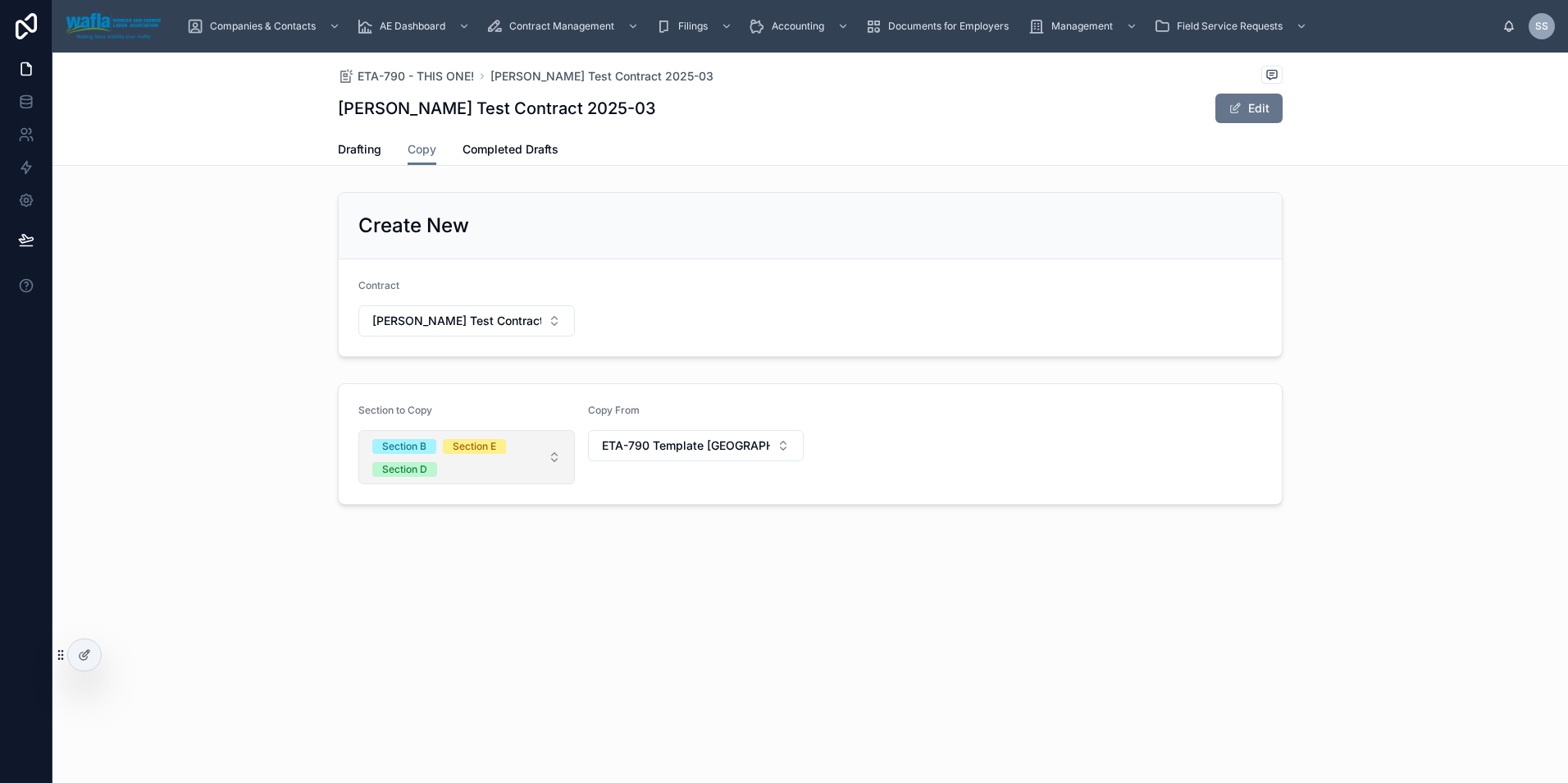
click at [536, 461] on span "Section B Section E Section D" at bounding box center [457, 457] width 169 height 39
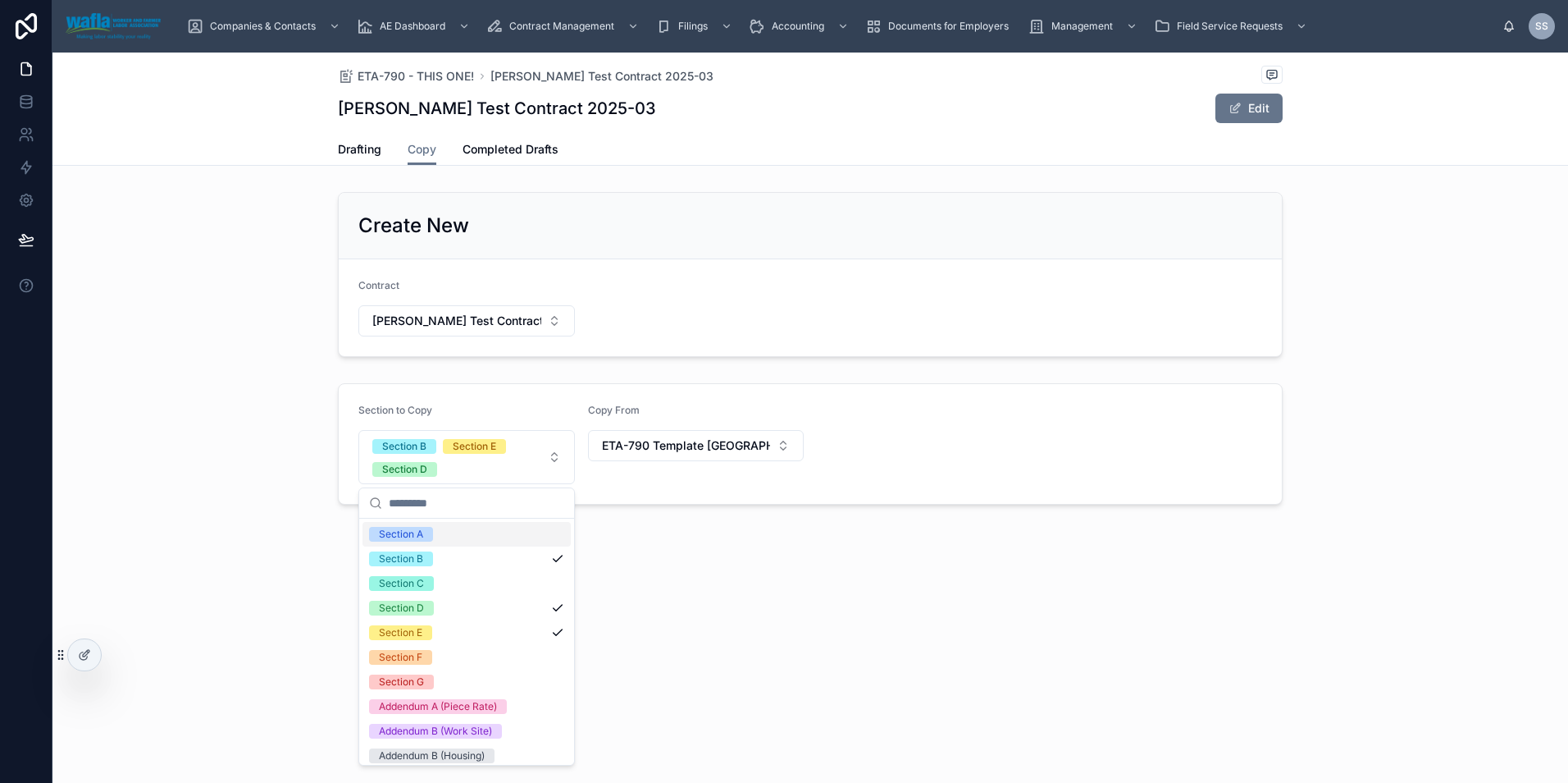
click at [502, 537] on div "Section A" at bounding box center [466, 534] width 209 height 24
click at [499, 586] on div "Section C" at bounding box center [466, 584] width 209 height 24
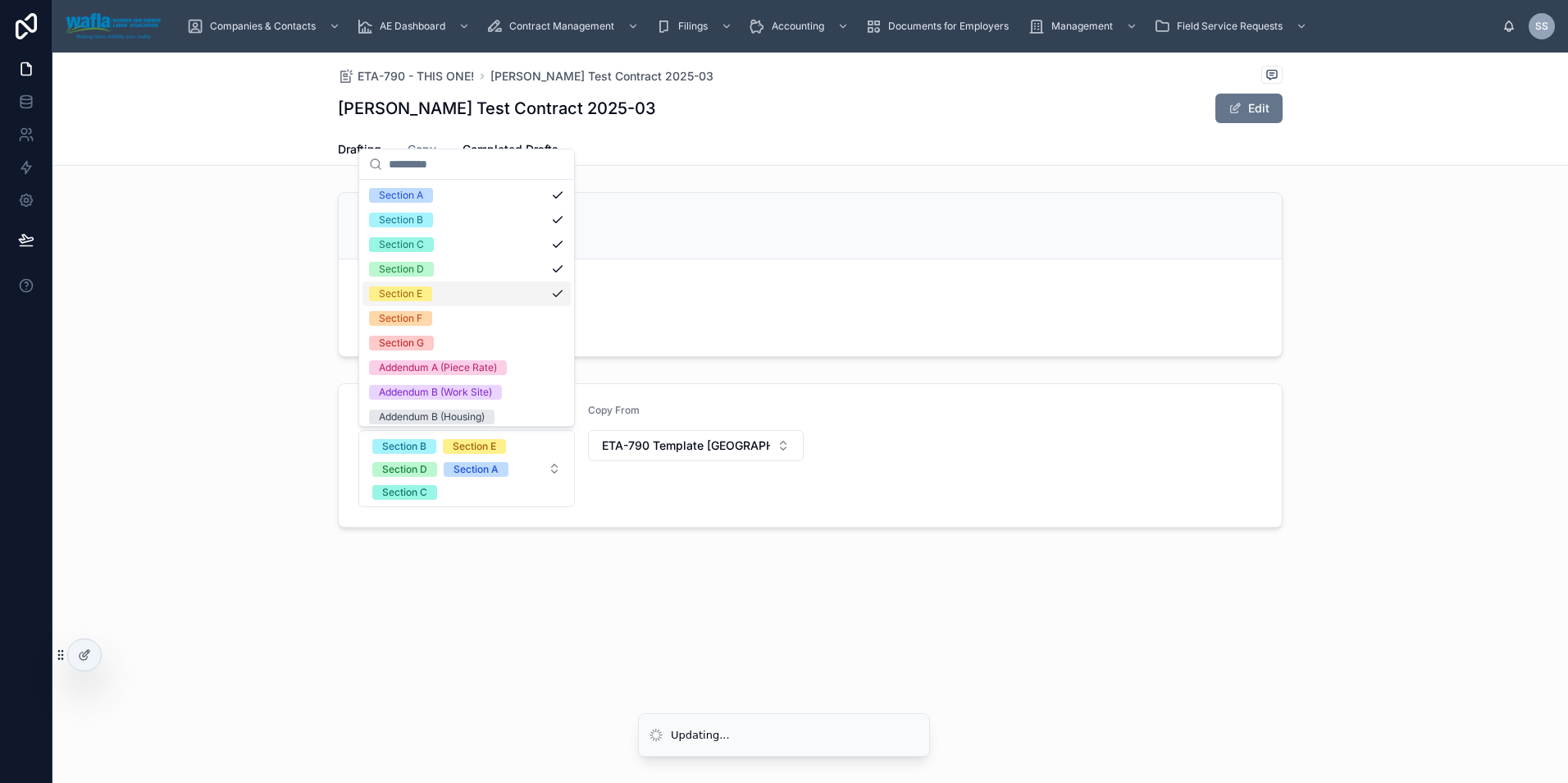
click at [442, 298] on div "Section E" at bounding box center [466, 294] width 209 height 24
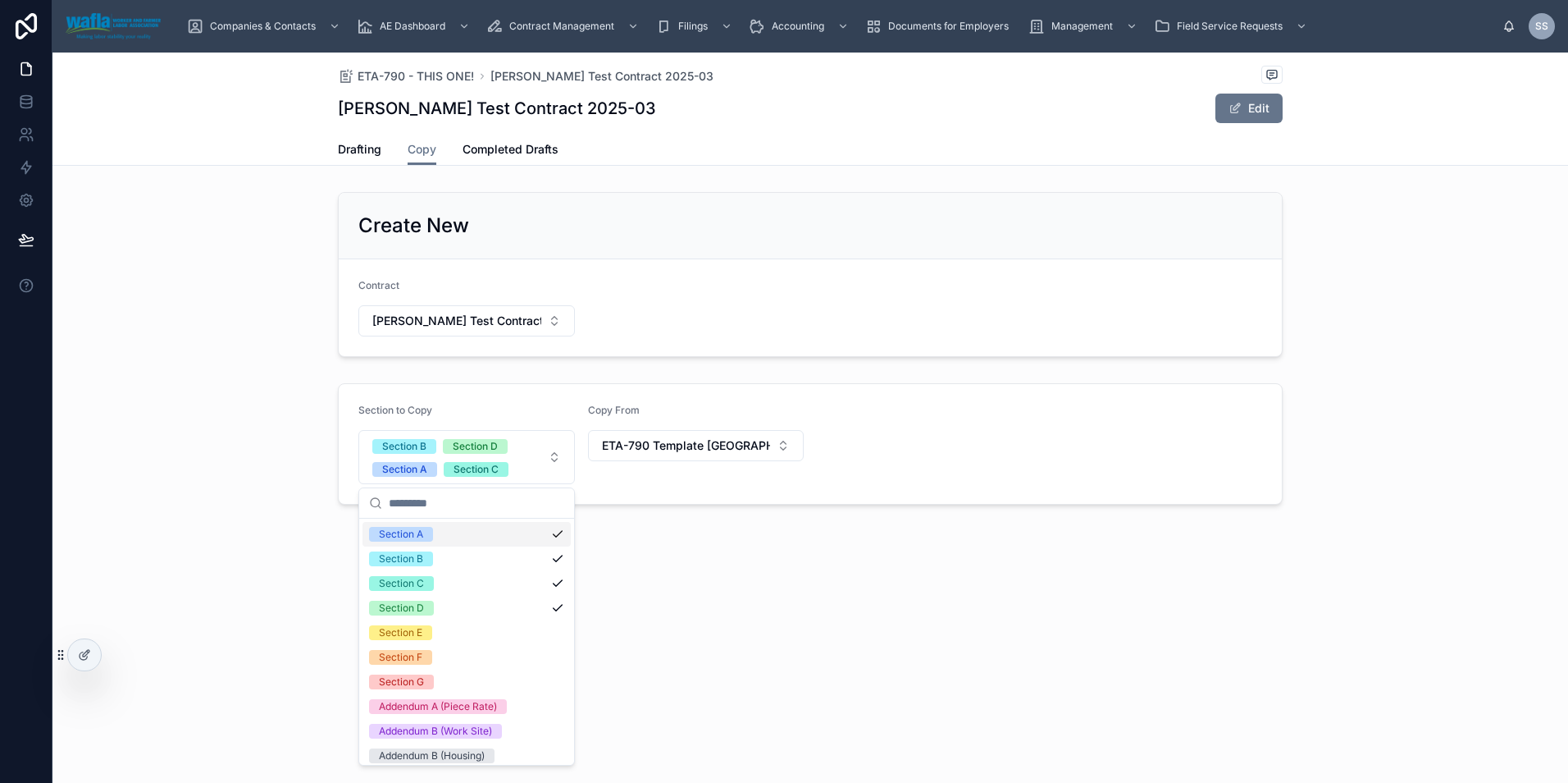
click at [538, 531] on div "Section A" at bounding box center [466, 534] width 209 height 24
click at [549, 561] on div "Section B" at bounding box center [466, 559] width 209 height 24
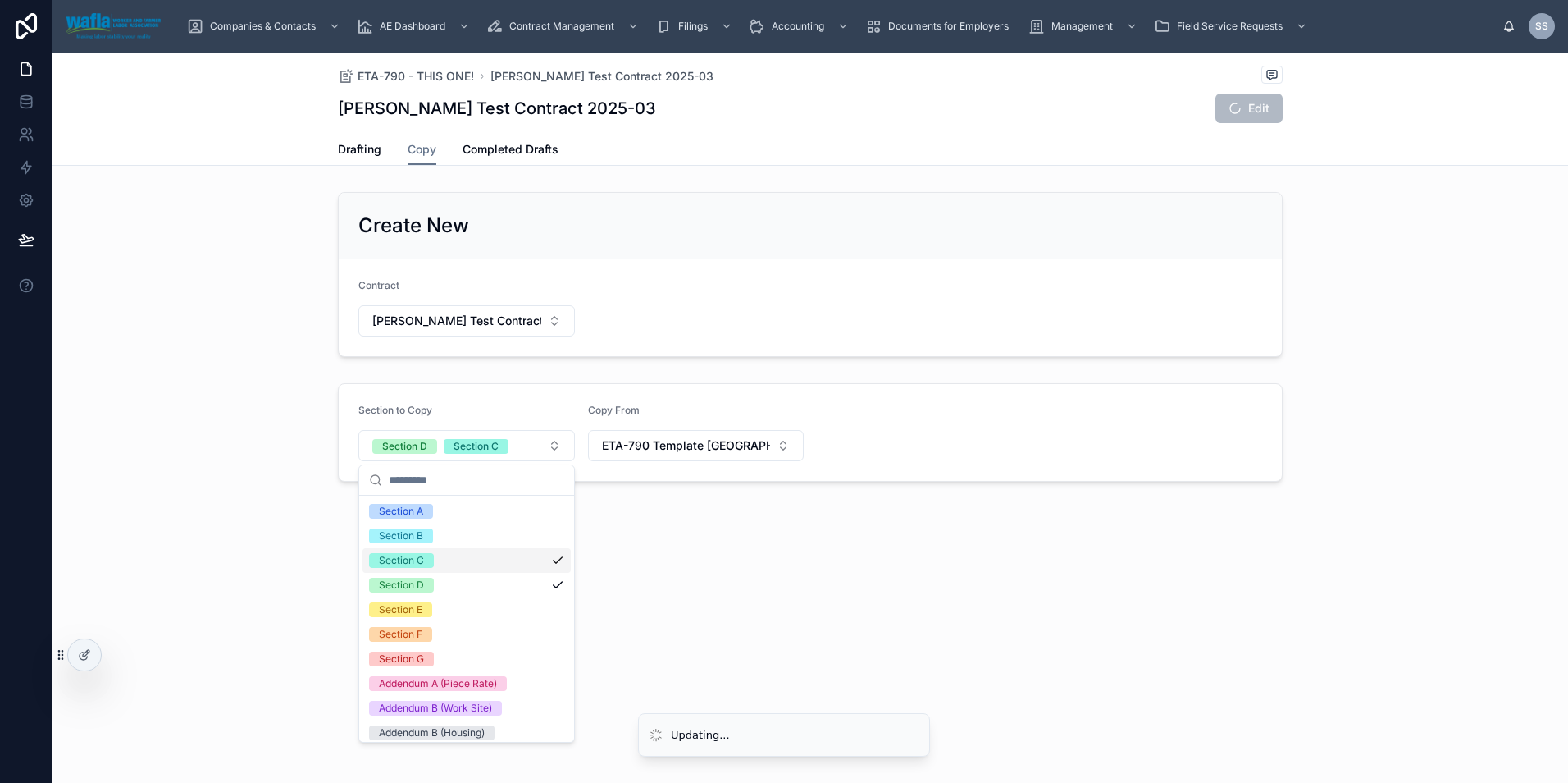
click at [547, 562] on div "Section C" at bounding box center [466, 560] width 209 height 24
click at [546, 584] on div "Section D" at bounding box center [466, 585] width 209 height 24
click at [634, 586] on div "ETA-790 - THIS ONE! [PERSON_NAME] Test Contract 2025-03 [PERSON_NAME] Test Cont…" at bounding box center [810, 322] width 1516 height 540
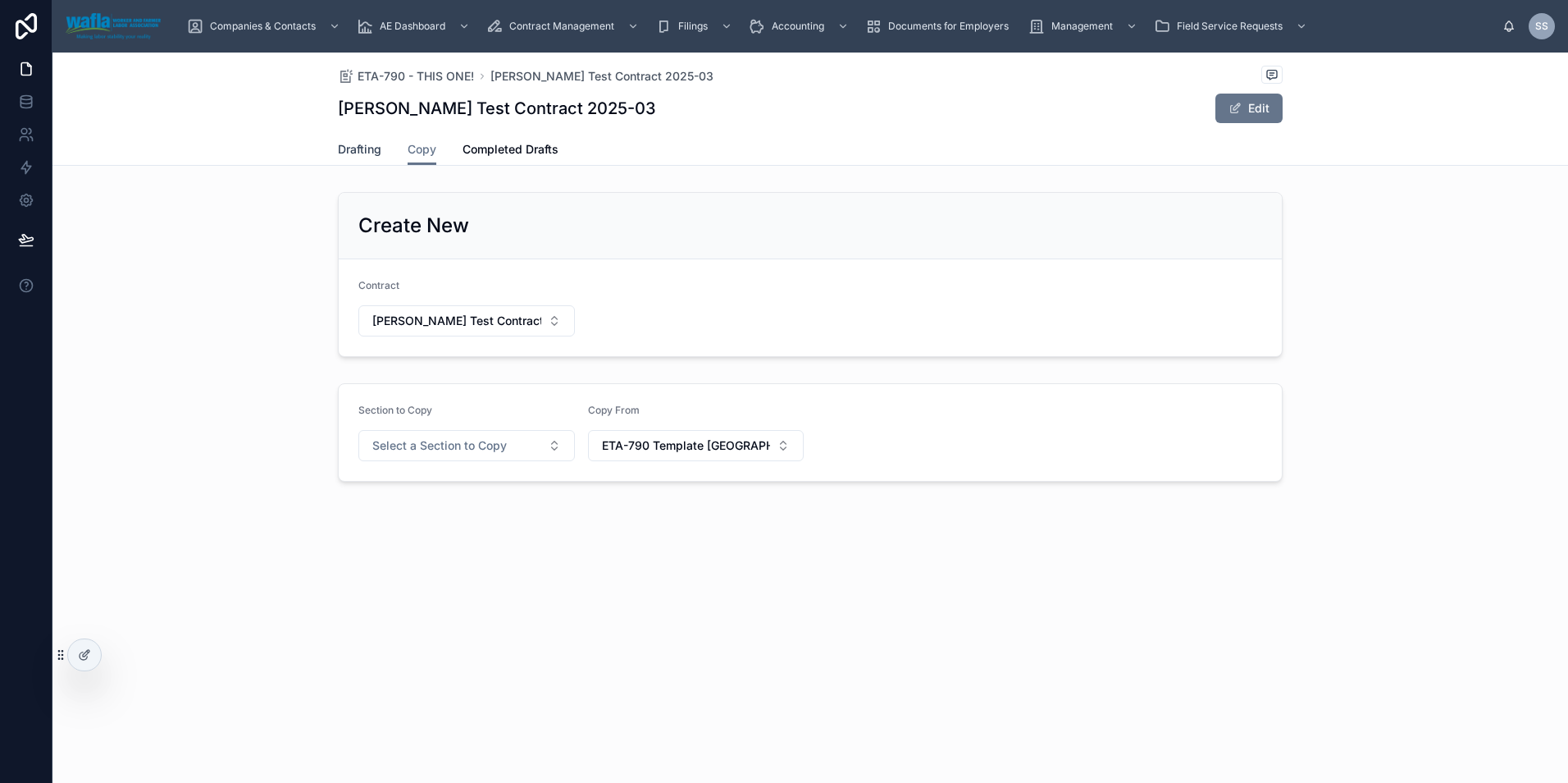
click at [367, 157] on link "Drafting" at bounding box center [359, 151] width 43 height 33
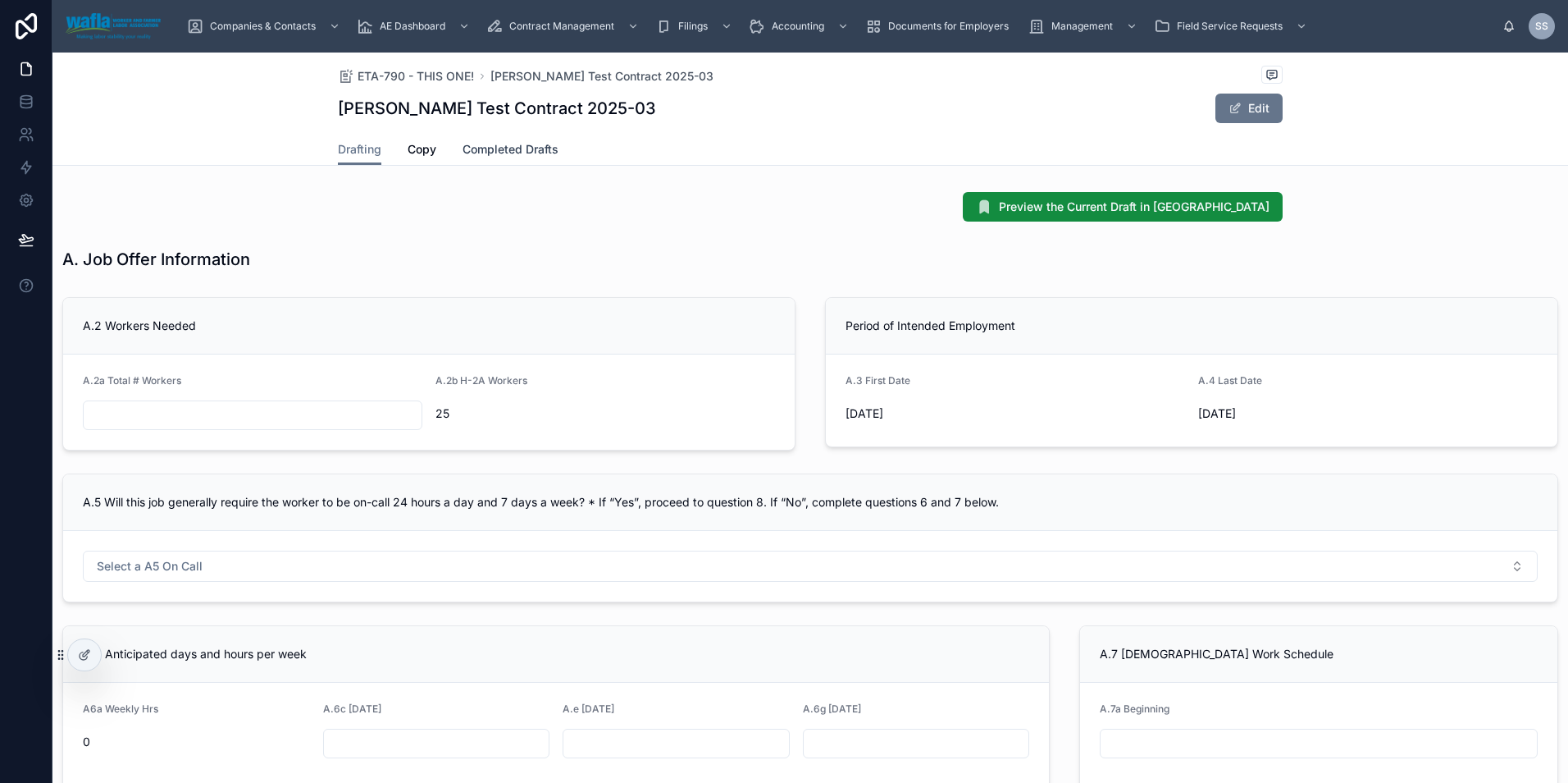
click at [495, 150] on span "Completed Drafts" at bounding box center [510, 150] width 96 height 17
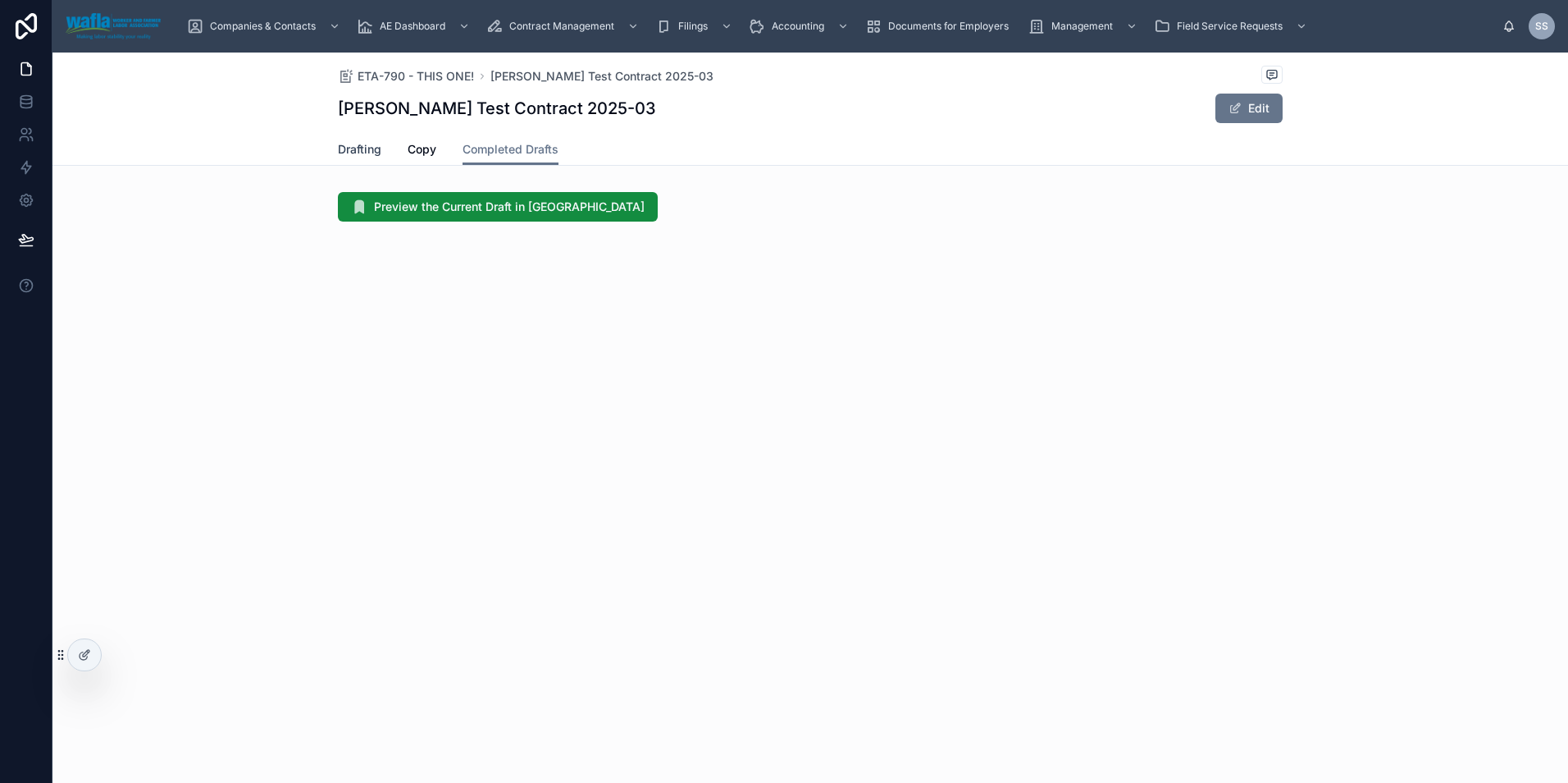
click at [373, 155] on span "Drafting" at bounding box center [359, 150] width 43 height 17
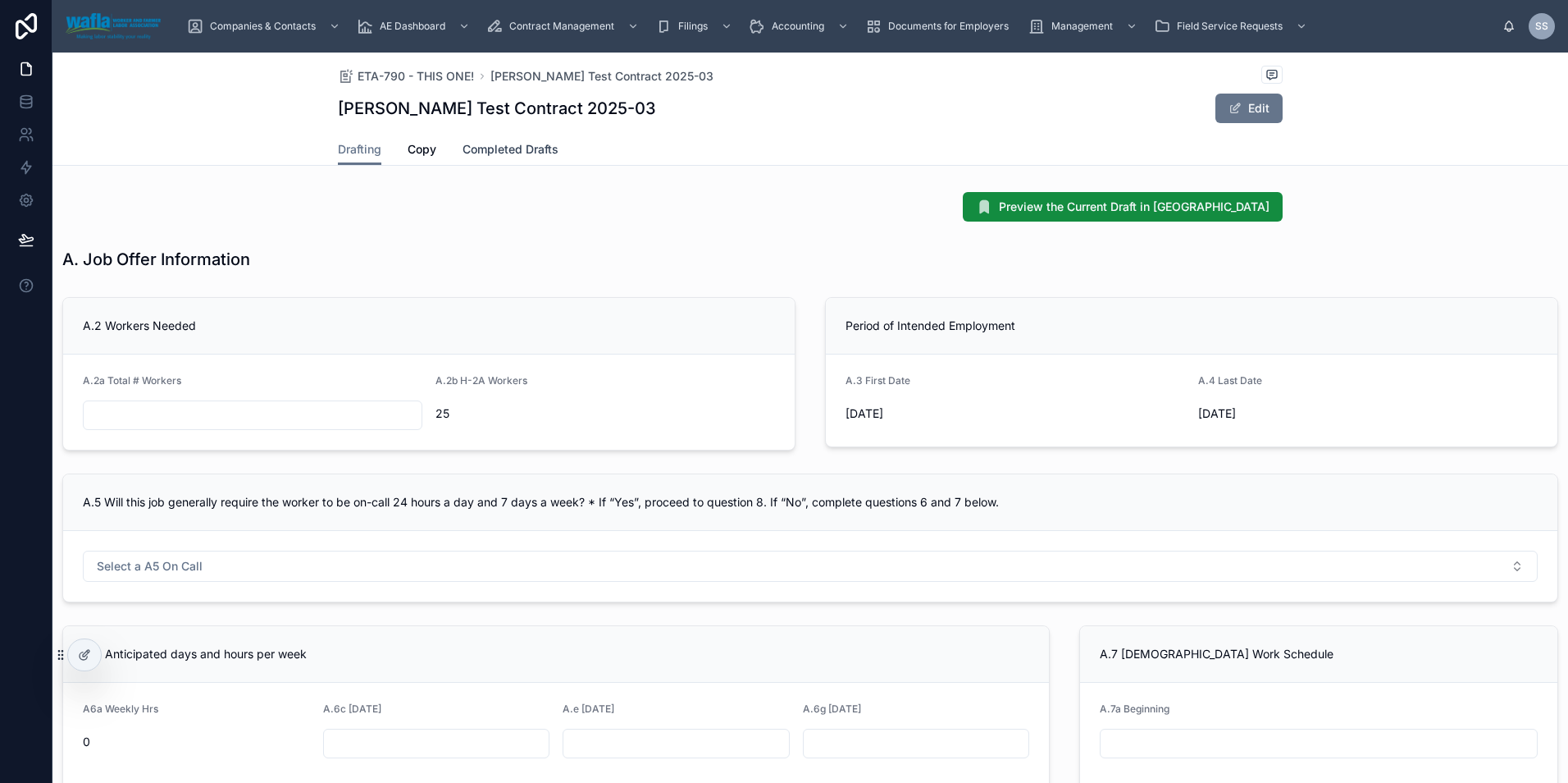
click at [520, 135] on link "Completed Drafts" at bounding box center [510, 151] width 96 height 33
